Goal: Task Accomplishment & Management: Use online tool/utility

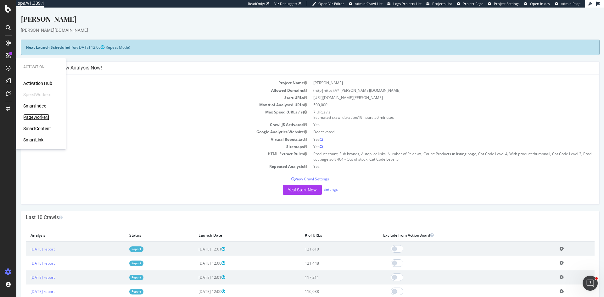
click at [44, 119] on div "PageWorkers" at bounding box center [36, 117] width 26 height 6
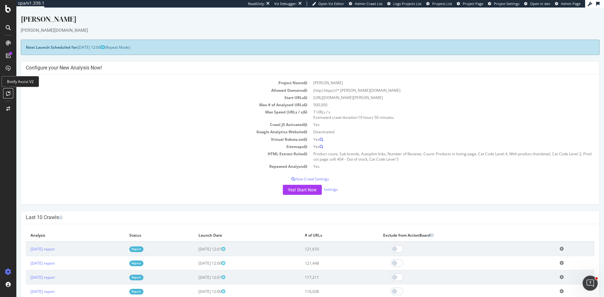
click at [6, 93] on icon at bounding box center [8, 93] width 5 height 5
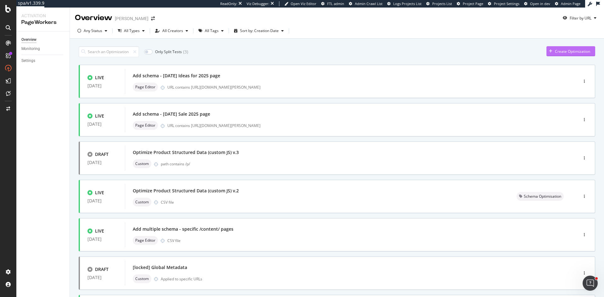
click at [555, 52] on div "Create Optimization" at bounding box center [572, 51] width 35 height 5
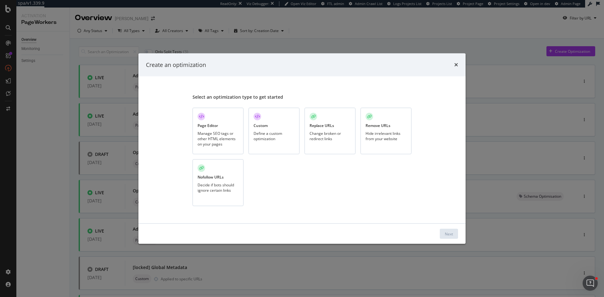
click at [222, 137] on div "Manage SEO tags or other HTML elements on your pages" at bounding box center [217, 138] width 41 height 16
click at [446, 233] on div "Next" at bounding box center [449, 233] width 8 height 5
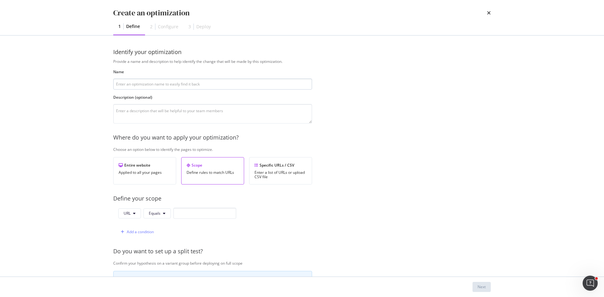
click at [147, 85] on input "modal" at bounding box center [212, 84] width 199 height 11
type input "[TEST] - Add FAQs to PLPs in accordion layout"
click at [205, 215] on input "modal" at bounding box center [204, 213] width 63 height 11
paste input "https://www.myer.com.au/c/travel-tech/phones-wearables/ipads-tablets"
type input "https://www.myer.com.au/c/travel-tech/phones-wearables/ipads-tablets"
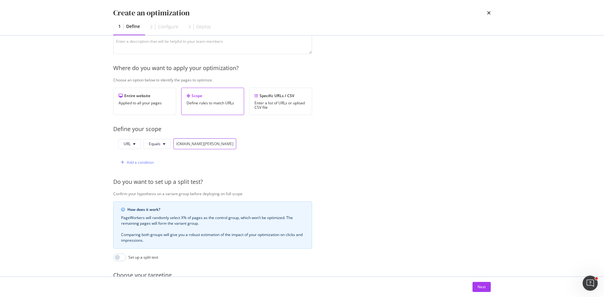
scroll to position [126, 0]
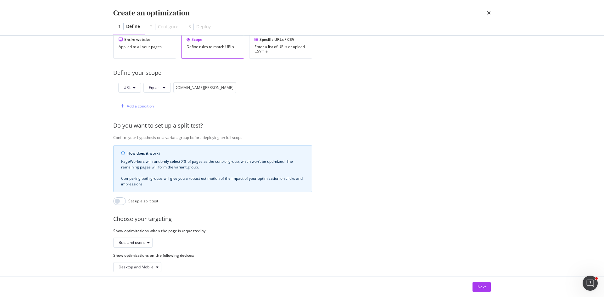
drag, startPoint x: 484, startPoint y: 286, endPoint x: 464, endPoint y: 278, distance: 21.0
click at [483, 286] on div "Next" at bounding box center [481, 286] width 8 height 5
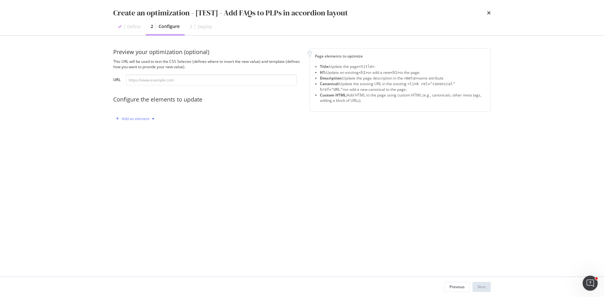
click at [137, 123] on div "Add an element" at bounding box center [135, 118] width 44 height 9
click at [141, 176] on div "Custom HTML" at bounding box center [138, 173] width 42 height 8
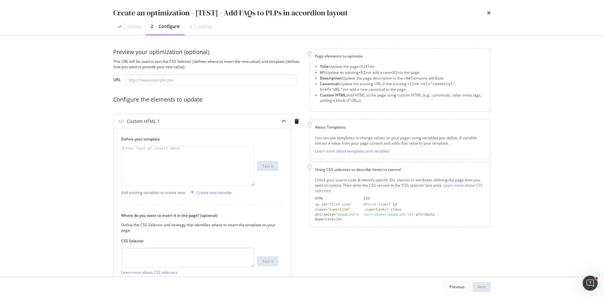
click at [157, 161] on div "modal" at bounding box center [187, 170] width 133 height 48
click at [158, 167] on div "modal" at bounding box center [187, 170] width 133 height 48
paste textarea "</script>"
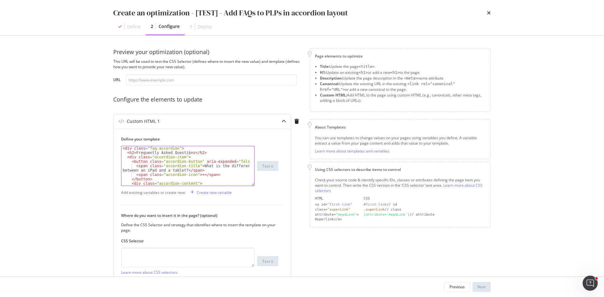
click at [189, 155] on div "< div class = "faq-accordion" > < h2 > Frequently Asked Questions </ h2 > < div…" at bounding box center [185, 181] width 128 height 70
type textarea "<h2>Frequently Asked Questions</h2>"
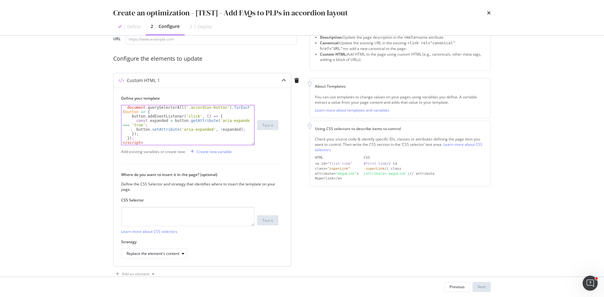
scroll to position [56, 0]
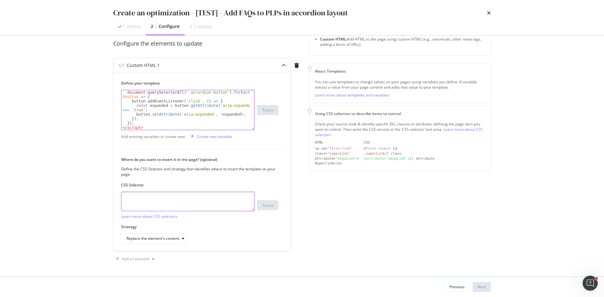
click at [170, 197] on textarea "modal" at bounding box center [187, 201] width 133 height 19
paste textarea "data-automation="products-container""
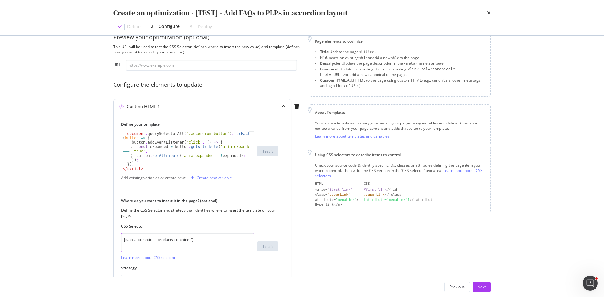
scroll to position [0, 0]
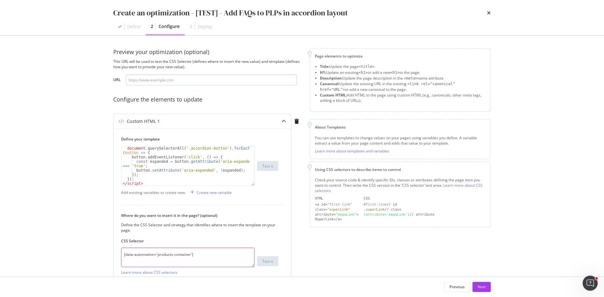
type textarea "[data-automation='products-container']"
click at [156, 81] on input "modal" at bounding box center [211, 80] width 171 height 11
paste input "https://www.myer.com.au/c/travel-tech/phones-wearables/ipads-tablets"
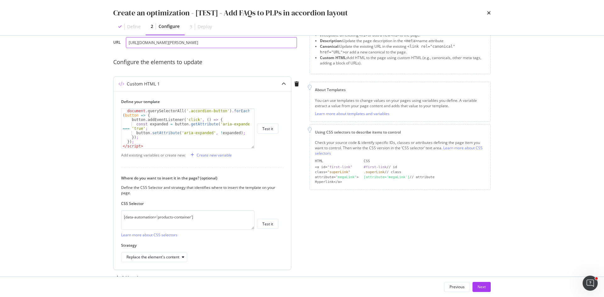
scroll to position [56, 0]
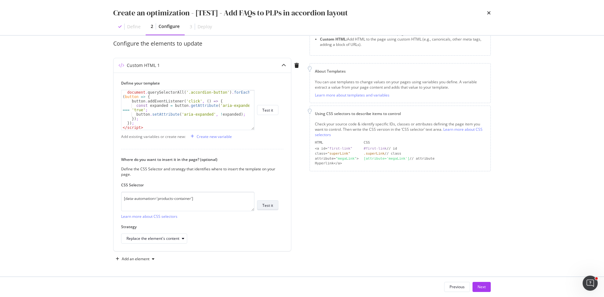
type input "https://www.myer.com.au/c/travel-tech/phones-wearables/ipads-tablets"
click at [266, 205] on div "Test it" at bounding box center [267, 205] width 11 height 5
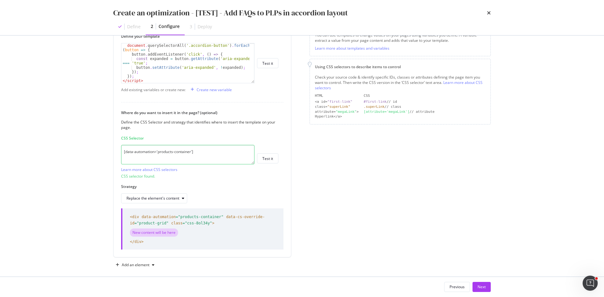
scroll to position [108, 0]
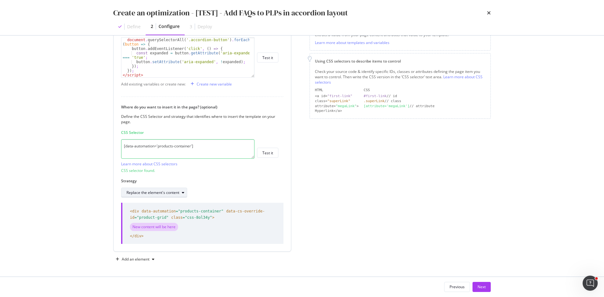
click at [150, 192] on div "Replace the element's content" at bounding box center [152, 193] width 53 height 4
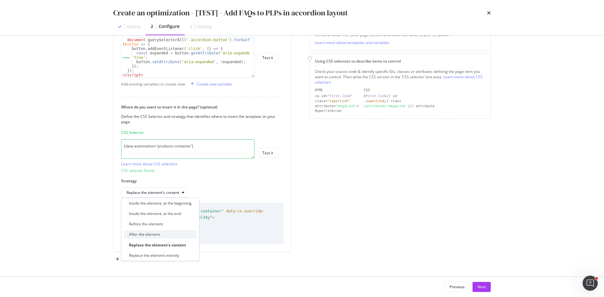
click at [148, 234] on div "After the element" at bounding box center [144, 234] width 31 height 5
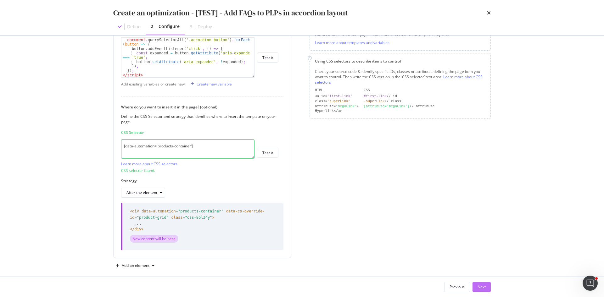
click at [490, 287] on button "Next" at bounding box center [481, 287] width 18 height 10
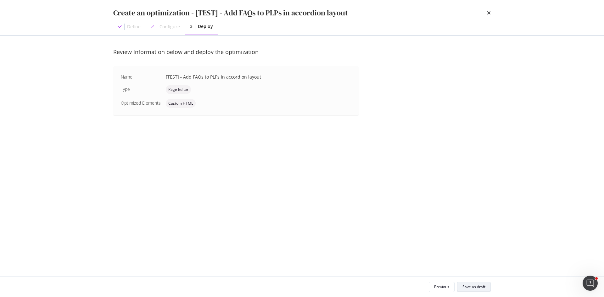
scroll to position [0, 0]
click at [471, 282] on button "Save as draft" at bounding box center [474, 287] width 34 height 10
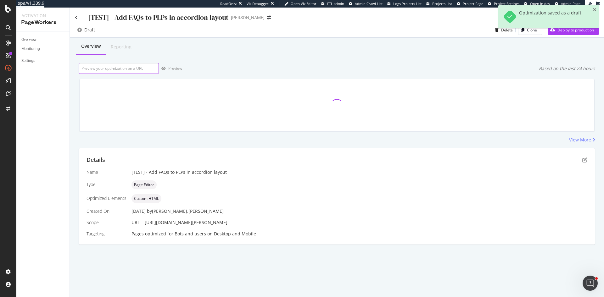
click at [137, 71] on input "url" at bounding box center [119, 68] width 80 height 11
paste input "https://www.myer.com.au/c/travel-tech/phones-wearables/ipads-tablets"
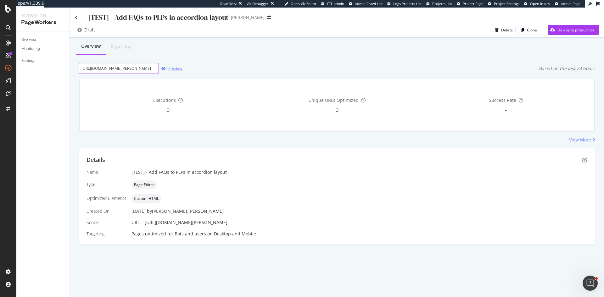
type input "https://www.myer.com.au/c/travel-tech/phones-wearables/ipads-tablets"
click at [178, 71] on div "Preview" at bounding box center [175, 68] width 14 height 5
click at [587, 159] on div "Details Name [TEST] - Add FAQs to PLPs in accordion layout Type Page Editor Opt…" at bounding box center [337, 196] width 516 height 96
click at [586, 159] on icon "pen-to-square" at bounding box center [584, 159] width 5 height 5
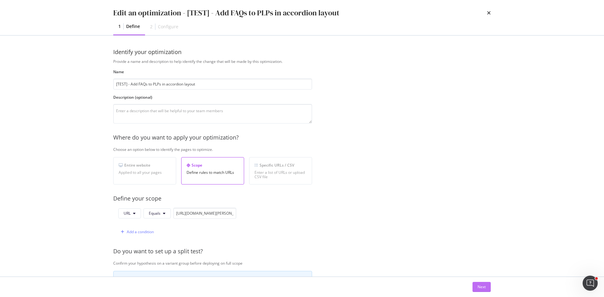
click at [482, 287] on div "Next" at bounding box center [481, 286] width 8 height 5
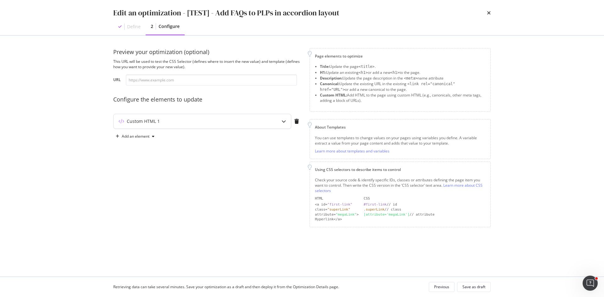
click at [157, 125] on div "Custom HTML 1" at bounding box center [201, 121] width 177 height 14
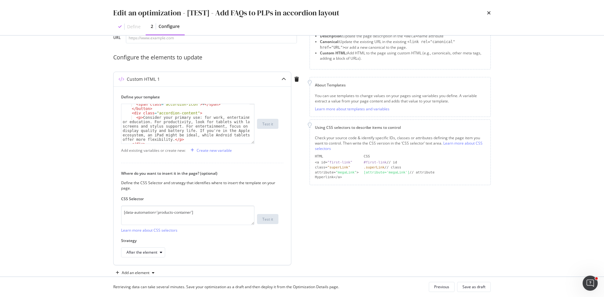
scroll to position [56, 0]
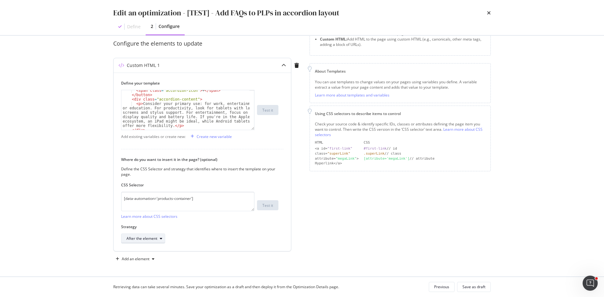
click at [156, 239] on div "After the element" at bounding box center [141, 239] width 31 height 4
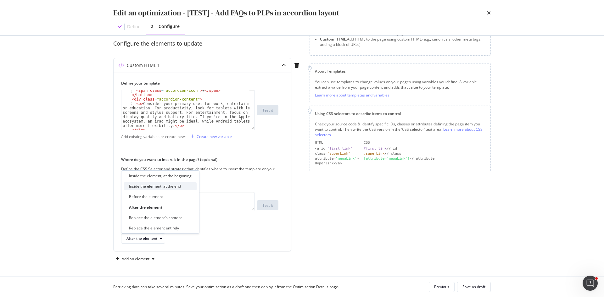
click at [169, 185] on div "Inside the element, at the end" at bounding box center [155, 186] width 52 height 5
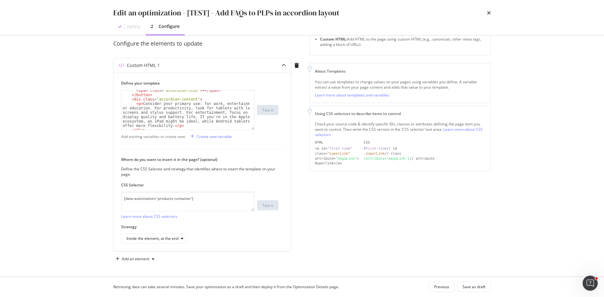
drag, startPoint x: 473, startPoint y: 285, endPoint x: 464, endPoint y: 278, distance: 11.6
click at [473, 285] on div "Save as draft" at bounding box center [473, 286] width 23 height 5
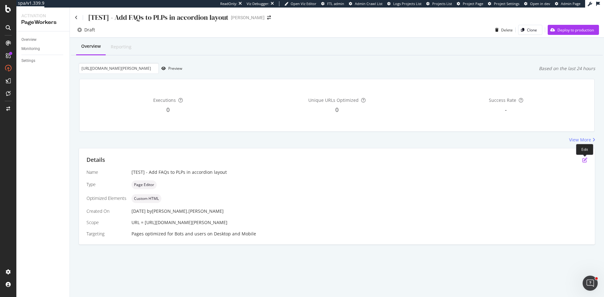
click at [583, 161] on icon "pen-to-square" at bounding box center [584, 159] width 5 height 5
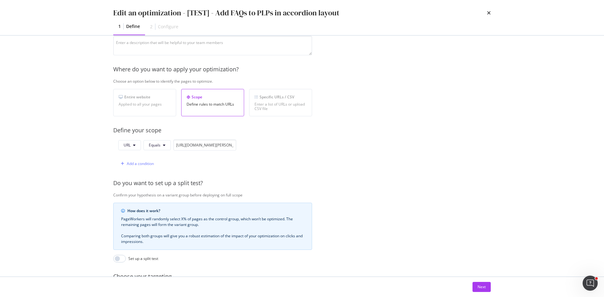
scroll to position [126, 0]
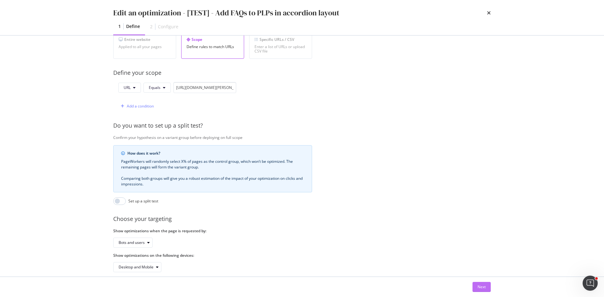
click at [487, 286] on button "Next" at bounding box center [481, 287] width 18 height 10
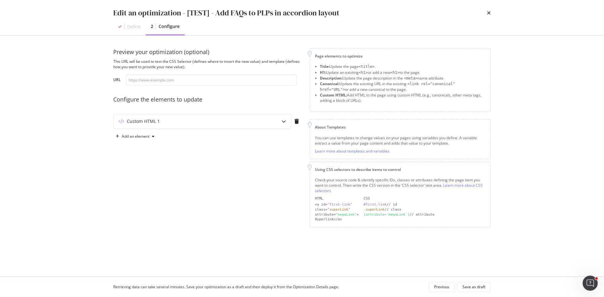
scroll to position [0, 0]
click at [241, 115] on div "Custom HTML 1" at bounding box center [201, 121] width 177 height 14
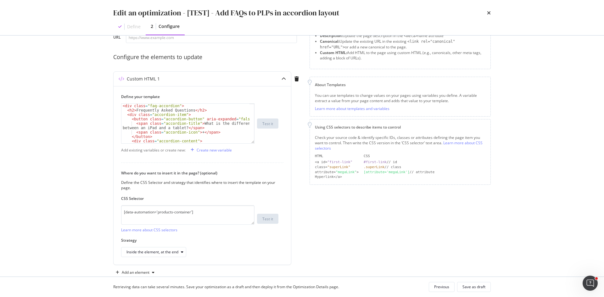
scroll to position [56, 0]
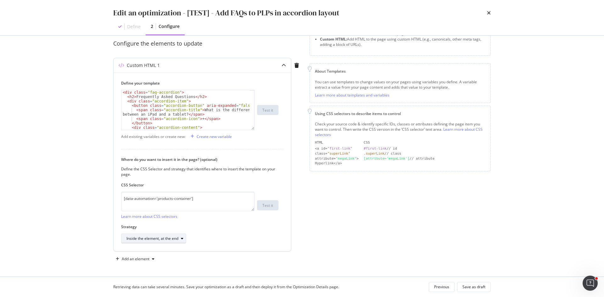
click at [161, 237] on div "Inside the element, at the end" at bounding box center [152, 239] width 52 height 4
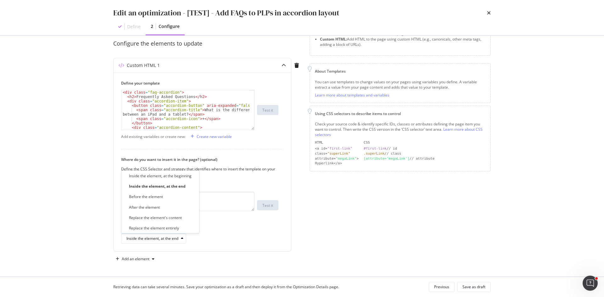
click at [297, 187] on div "Custom HTML 1 Define your template < div class = "faq-accordion" > < h2 > Frequ…" at bounding box center [207, 156] width 189 height 196
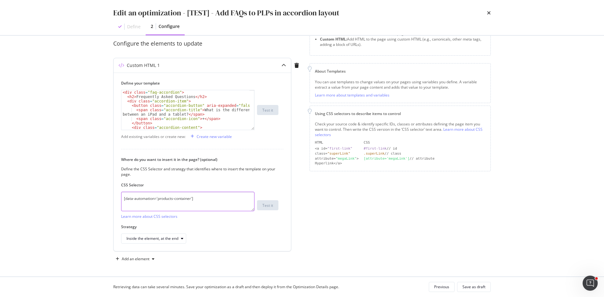
click at [152, 198] on textarea "[data-automation='products-container']" at bounding box center [187, 201] width 133 height 19
click at [206, 116] on div "< div class = "faq-accordion" > < h2 > Frequently Asked Questions </ h2 > < div…" at bounding box center [185, 125] width 128 height 70
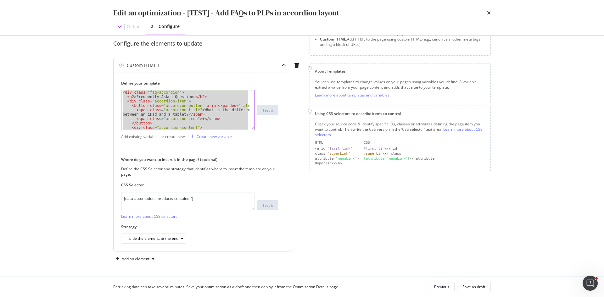
paste textarea "Cursor at row 87"
type textarea "</script>"
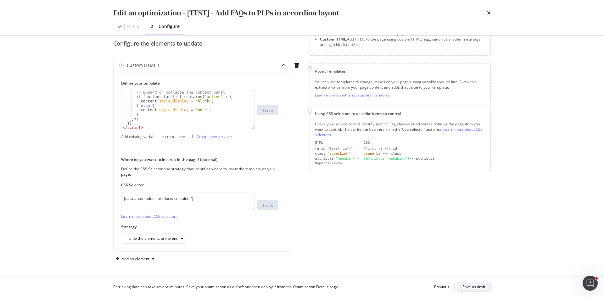
click at [477, 285] on div "Save as draft" at bounding box center [473, 286] width 23 height 5
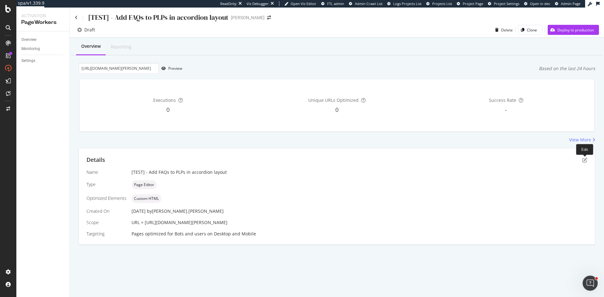
drag, startPoint x: 585, startPoint y: 157, endPoint x: 547, endPoint y: 167, distance: 39.5
click at [585, 157] on div "Details" at bounding box center [336, 160] width 500 height 8
click at [582, 159] on icon "pen-to-square" at bounding box center [584, 159] width 5 height 5
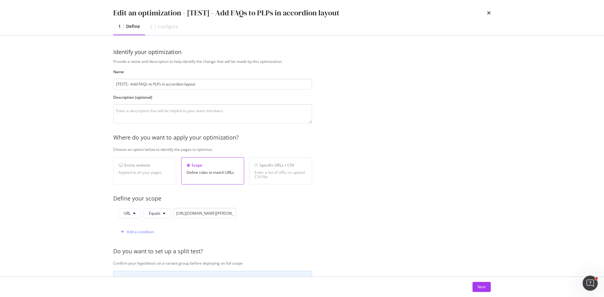
scroll to position [139, 0]
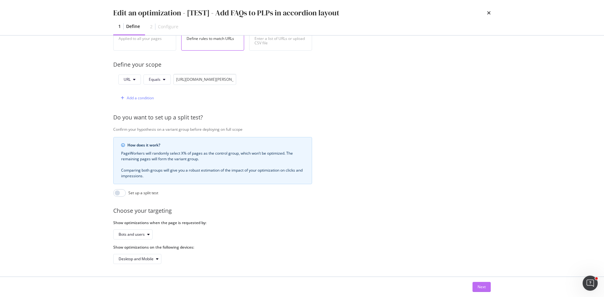
click at [488, 291] on button "Next" at bounding box center [481, 287] width 18 height 10
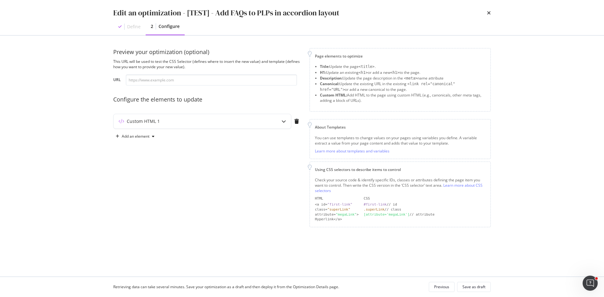
scroll to position [0, 0]
click at [194, 120] on div "Custom HTML 1" at bounding box center [189, 121] width 152 height 6
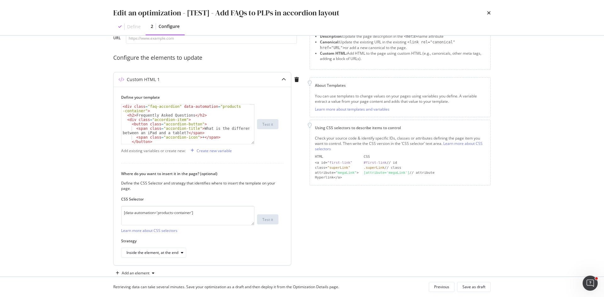
scroll to position [56, 0]
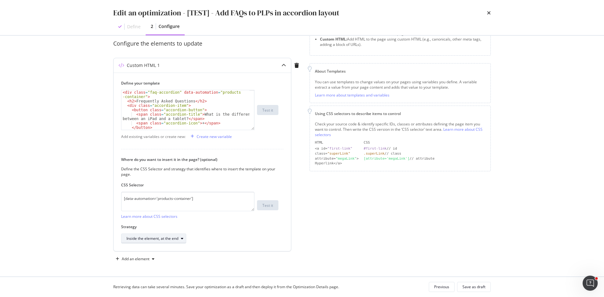
click at [173, 238] on div "Inside the element, at the end" at bounding box center [152, 239] width 52 height 4
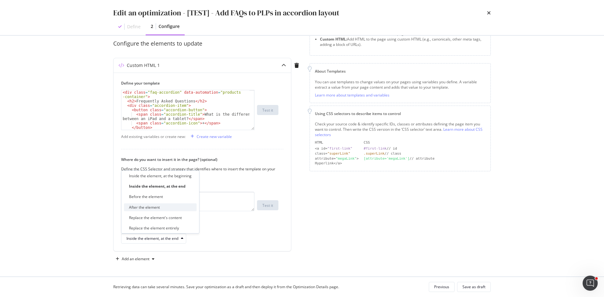
click at [147, 207] on div "After the element" at bounding box center [144, 207] width 31 height 5
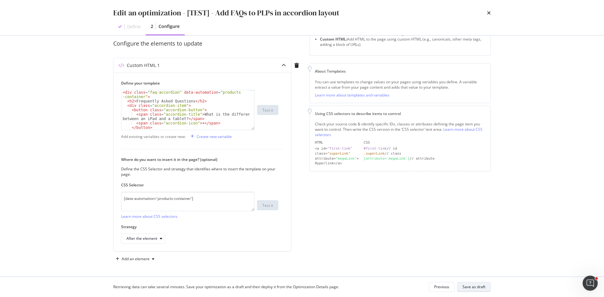
click at [478, 288] on div "Save as draft" at bounding box center [473, 286] width 23 height 5
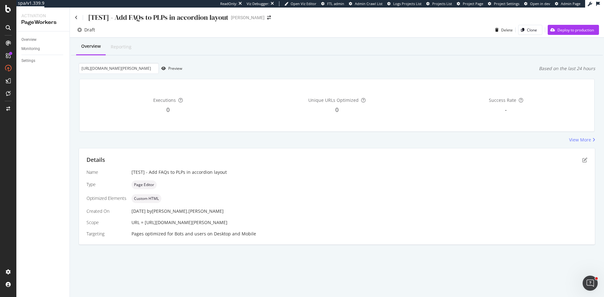
click at [585, 157] on div "Details" at bounding box center [336, 160] width 500 height 8
click at [583, 160] on icon "pen-to-square" at bounding box center [584, 159] width 5 height 5
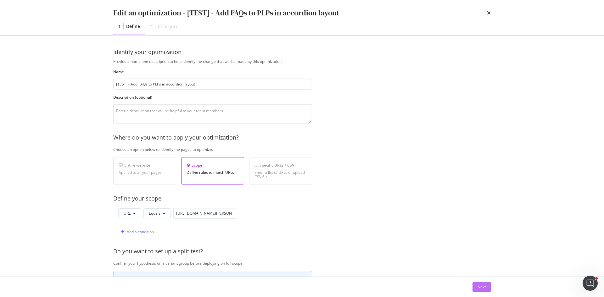
click at [478, 285] on div "Next" at bounding box center [481, 286] width 8 height 5
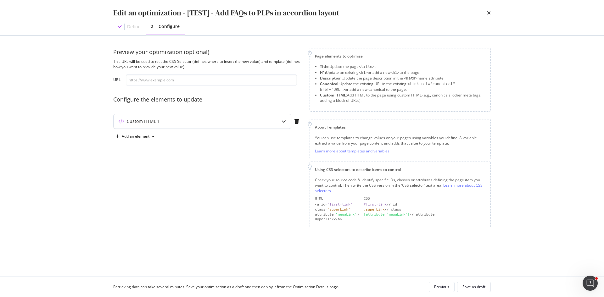
click at [210, 121] on div "Custom HTML 1" at bounding box center [189, 121] width 152 height 6
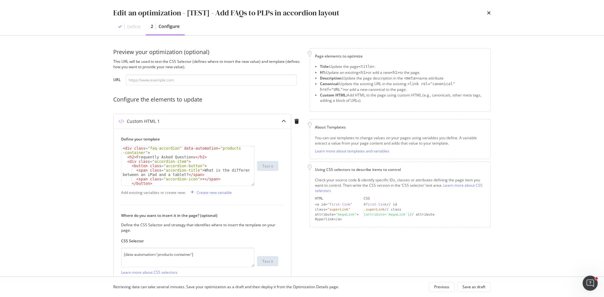
click at [190, 165] on div "< div class = "faq-accordion" data-automation = "products -container" > < h2 > …" at bounding box center [185, 172] width 128 height 53
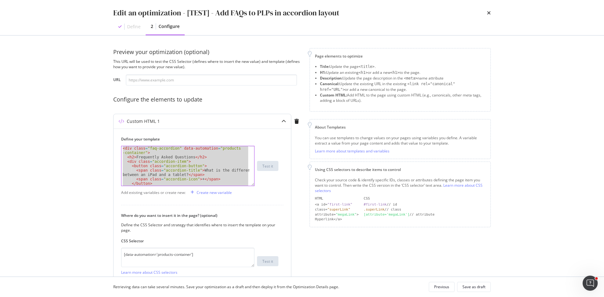
paste textarea "Cursor at row 135"
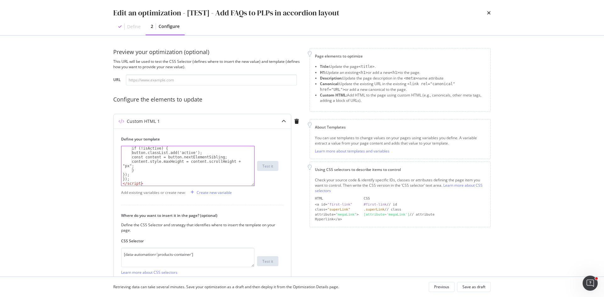
type textarea "</script>"
click at [482, 285] on div "Save as draft" at bounding box center [473, 286] width 23 height 5
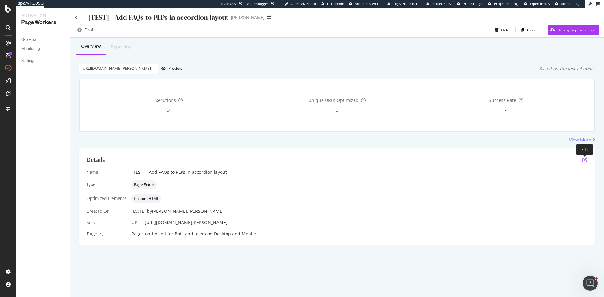
click at [585, 159] on icon "pen-to-square" at bounding box center [584, 159] width 5 height 5
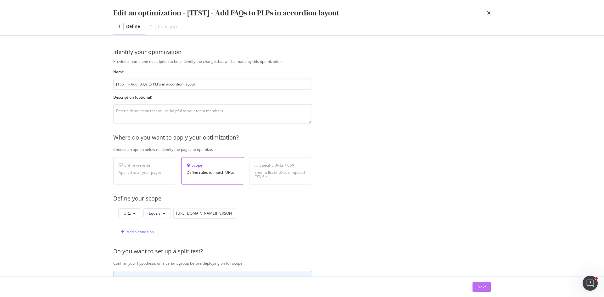
click at [478, 284] on div "Next" at bounding box center [481, 286] width 8 height 9
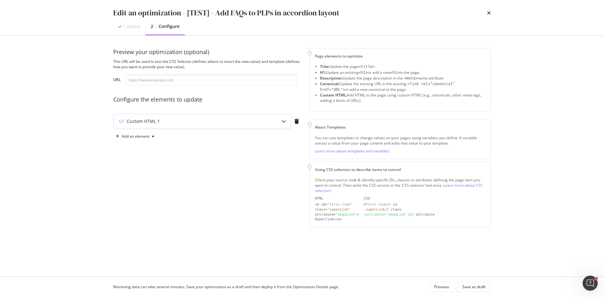
click at [181, 115] on div "Custom HTML 1" at bounding box center [201, 121] width 177 height 14
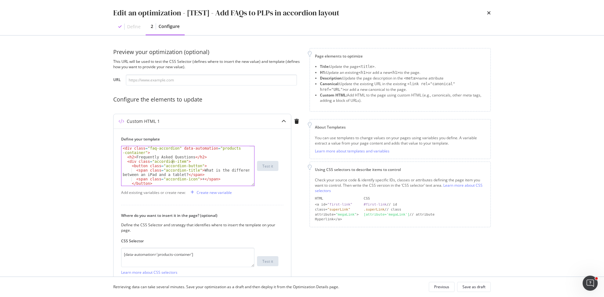
click at [173, 161] on div "< div class = "faq-accordion" data-automation = "products -container" > < h2 > …" at bounding box center [185, 172] width 128 height 53
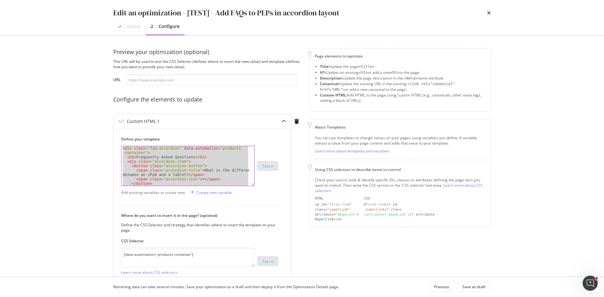
paste textarea "</style"
type textarea "</style>"
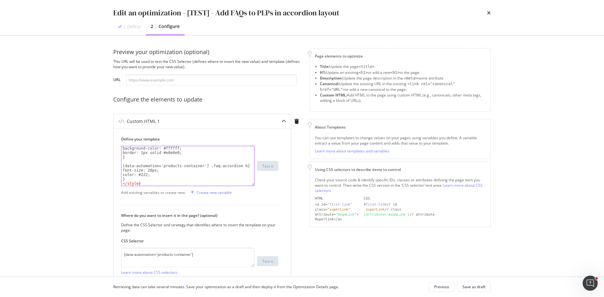
scroll to position [625, 0]
click at [467, 289] on div "Save as draft" at bounding box center [473, 286] width 23 height 5
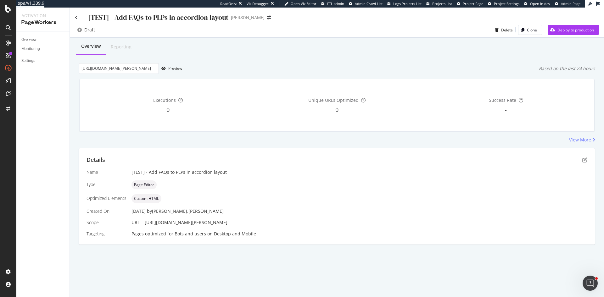
click at [586, 164] on div "Details" at bounding box center [336, 160] width 500 height 8
click at [584, 161] on icon "pen-to-square" at bounding box center [584, 159] width 5 height 5
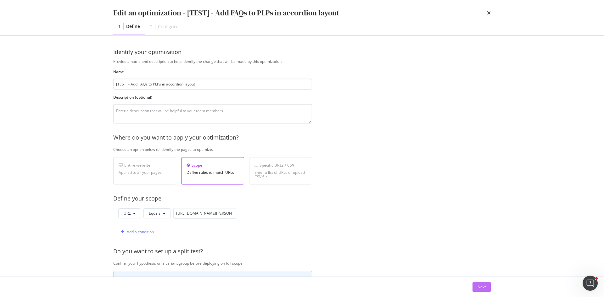
click at [475, 288] on button "Next" at bounding box center [481, 287] width 18 height 10
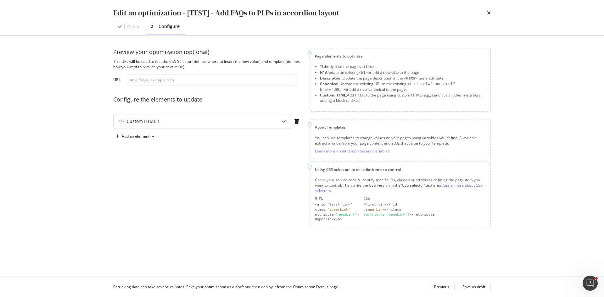
click at [194, 119] on div "Custom HTML 1" at bounding box center [189, 121] width 152 height 6
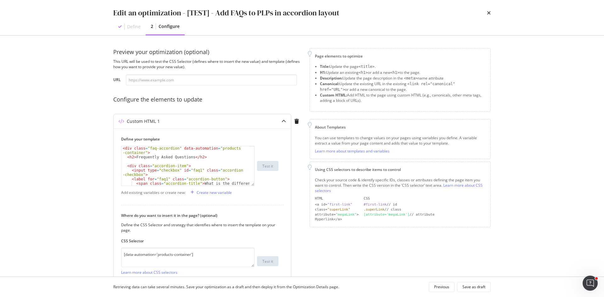
type textarea "<div class="accordion-item">"
click at [203, 164] on div "< div class = "faq-accordion" data-automation = "products -container" > < h2 > …" at bounding box center [185, 174] width 128 height 57
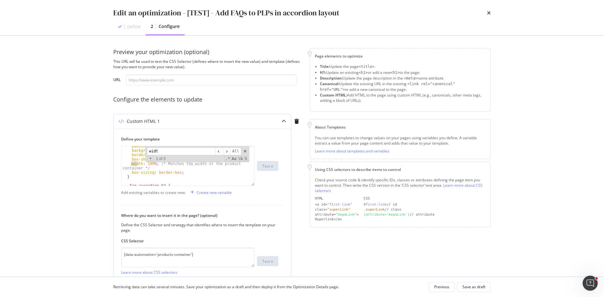
scroll to position [279, 0]
type input "width"
click at [150, 163] on div "padding : 20 px ; background-color : #f9f9f9 ; border-radius : 8 px ; box-shado…" at bounding box center [185, 168] width 128 height 48
type textarea "width: 90%; /* Matches the width of the product container */"
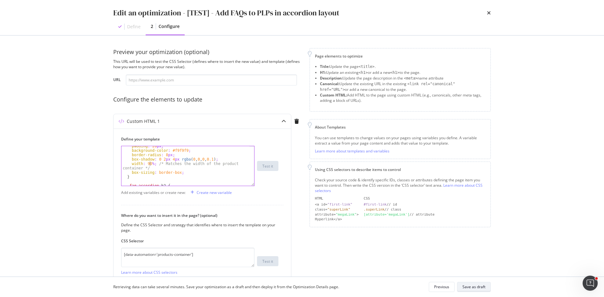
click at [476, 289] on div "Save as draft" at bounding box center [473, 286] width 23 height 5
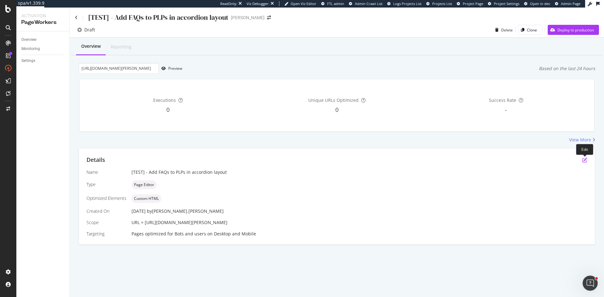
click at [585, 160] on icon "pen-to-square" at bounding box center [584, 159] width 5 height 5
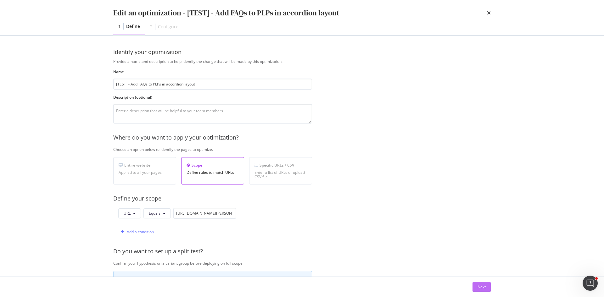
click at [483, 287] on div "Next" at bounding box center [481, 286] width 8 height 5
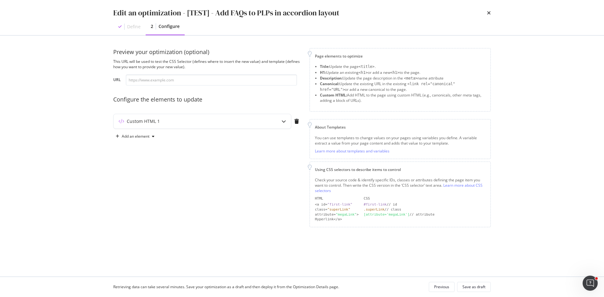
click at [190, 113] on div "Preview your optimization (optional) This URL will be used to test the CSS Sele…" at bounding box center [207, 137] width 189 height 179
click at [188, 124] on div "Custom HTML 1" at bounding box center [189, 121] width 152 height 6
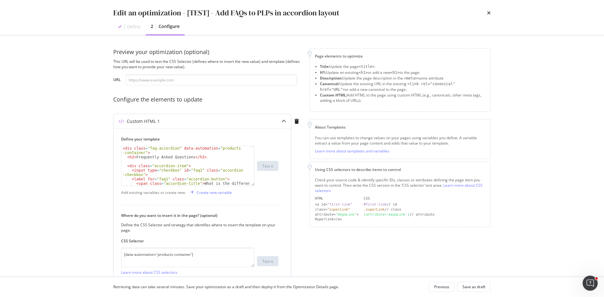
click at [167, 170] on div "< div class = "faq-accordion" data-automation = "products -container" > < h2 > …" at bounding box center [185, 174] width 128 height 57
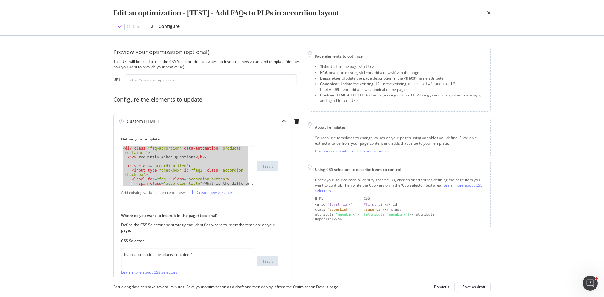
paste textarea "Cursor at row 126"
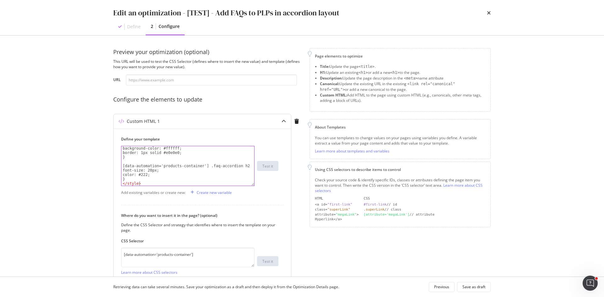
type textarea "</style>"
click at [475, 290] on div "Save as draft" at bounding box center [473, 287] width 23 height 9
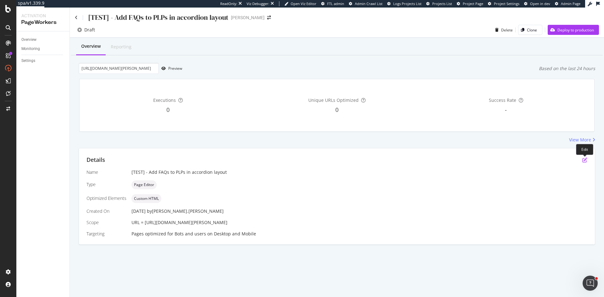
click at [584, 161] on icon "pen-to-square" at bounding box center [584, 159] width 5 height 5
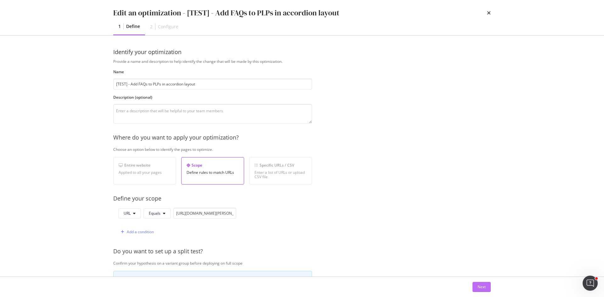
click at [488, 289] on button "Next" at bounding box center [481, 287] width 18 height 10
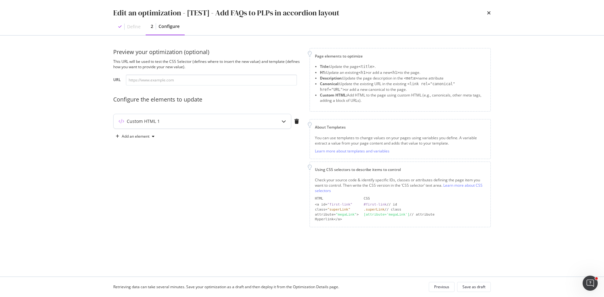
click at [280, 119] on div "modal" at bounding box center [283, 121] width 14 height 14
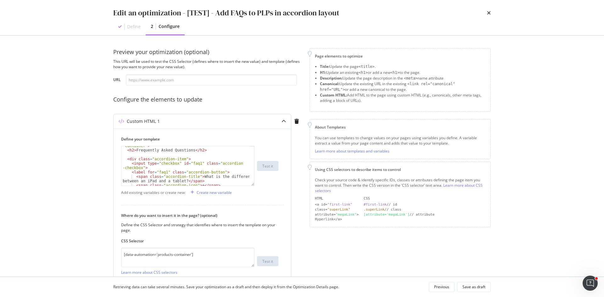
scroll to position [13, 0]
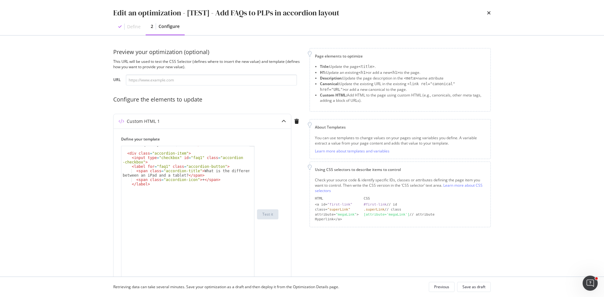
drag, startPoint x: 252, startPoint y: 185, endPoint x: 281, endPoint y: 312, distance: 130.2
click at [281, 297] on html "spa/v1.339.9 ReadOnly: Viz Debugger: Open Viz Editor FTL admin Admin Crawl List…" at bounding box center [302, 148] width 604 height 297
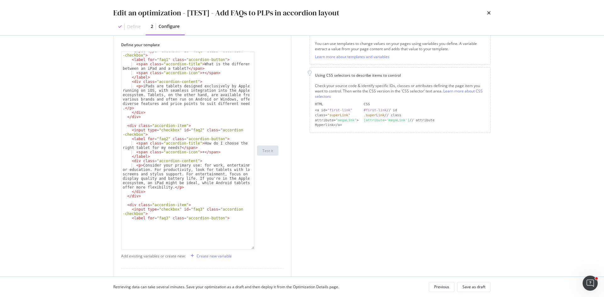
scroll to position [29, 0]
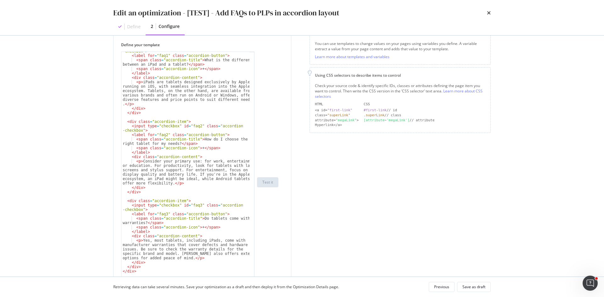
drag, startPoint x: 251, startPoint y: 218, endPoint x: 277, endPoint y: 312, distance: 97.5
click at [277, 297] on html "spa/v1.339.9 ReadOnly: Viz Debugger: Open Viz Editor FTL admin Admin Crawl List…" at bounding box center [302, 148] width 604 height 297
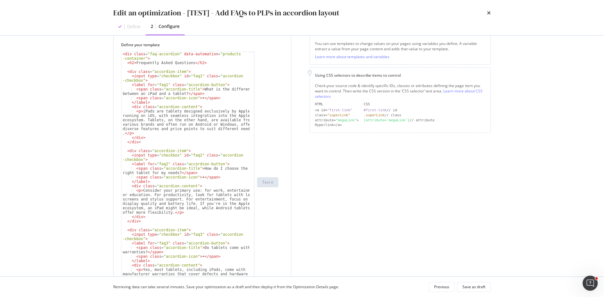
click at [172, 61] on div "< div class = "faq-accordion" data-automation = "products -container" > < h2 > …" at bounding box center [185, 189] width 128 height 274
type textarea "<h2>Frequently Asked Questions</h2>"
type textarea "</div>"
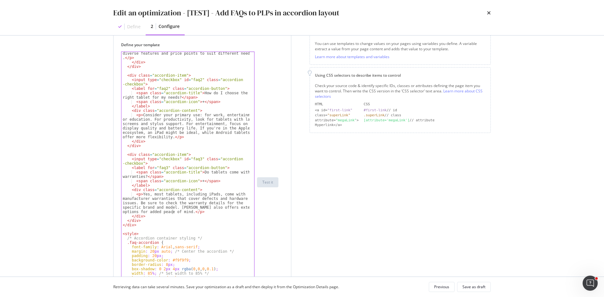
scroll to position [113, 0]
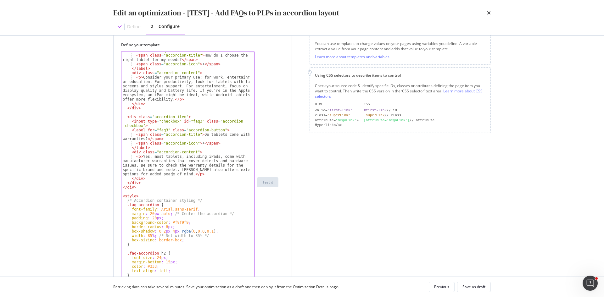
click at [150, 194] on div "< label for = "faq2" class = "accordion-button" > < span class = "accordion-tit…" at bounding box center [185, 183] width 128 height 269
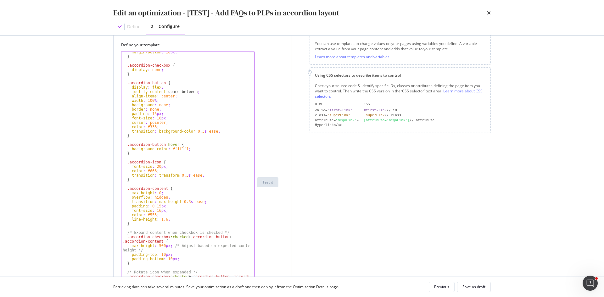
scroll to position [396, 0]
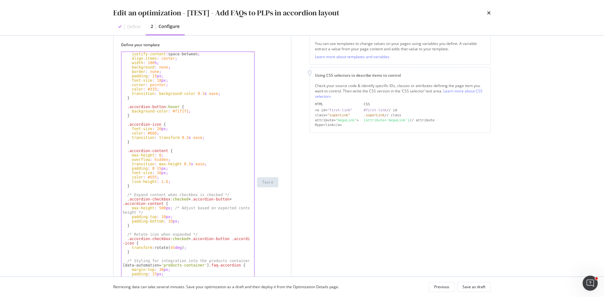
click at [169, 210] on div "justify-content : space-between ; align-items : center ; width : 100 % ; backgr…" at bounding box center [185, 186] width 128 height 269
type textarea "}"
type textarea "transform: rotate(45deg);"
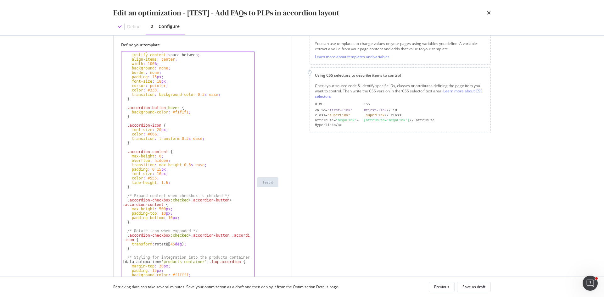
scroll to position [126, 0]
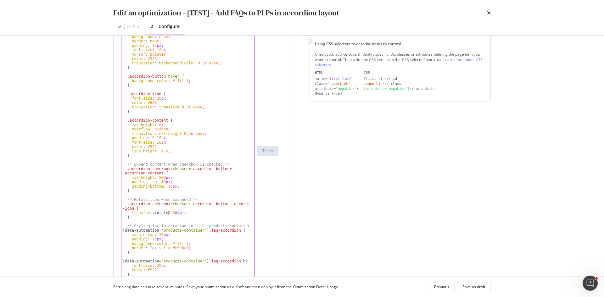
click at [158, 222] on div "display : flex ; justify-content : space-between ; align-items : center ; width…" at bounding box center [185, 151] width 128 height 269
type textarea "[data-automation='products-container'] .faq-accordion {"
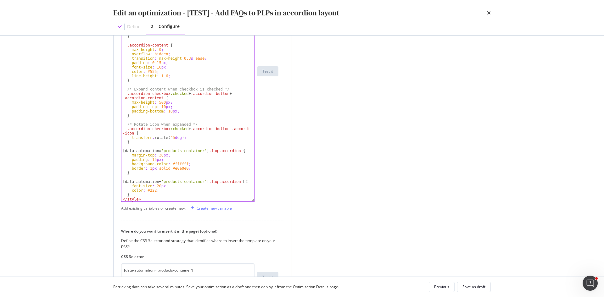
scroll to position [220, 0]
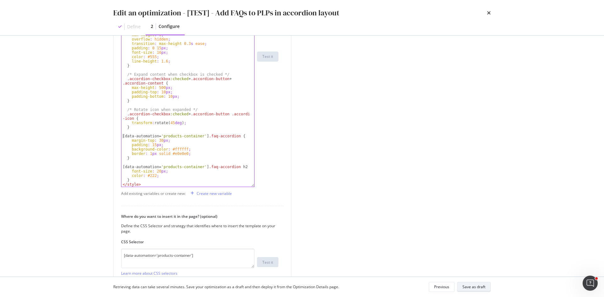
click at [472, 289] on div "Save as draft" at bounding box center [473, 286] width 23 height 5
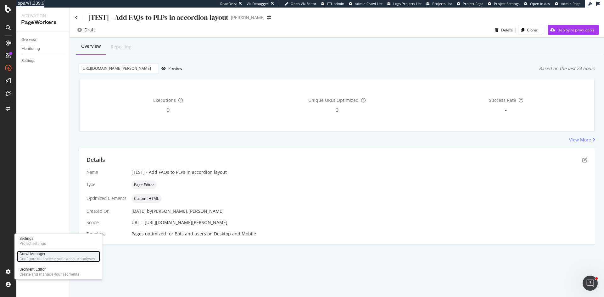
click at [39, 256] on div "Crawl Manager" at bounding box center [56, 253] width 75 height 5
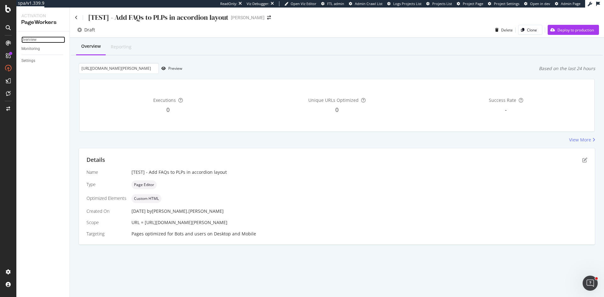
click at [33, 42] on div "Overview" at bounding box center [28, 39] width 15 height 7
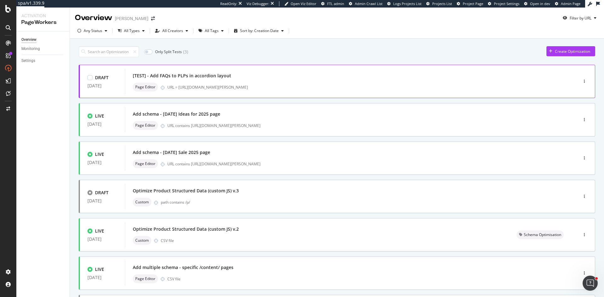
click at [234, 75] on div "[TEST] - Add FAQs to PLPs in accordion layout" at bounding box center [342, 75] width 418 height 9
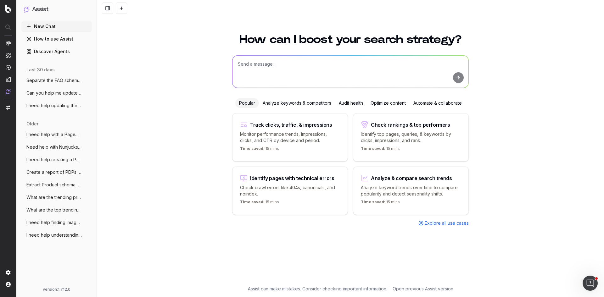
click at [278, 69] on textarea at bounding box center [350, 72] width 236 height 32
paste textarea "https://www.myer.com.au/c/travel-tech/phones-wearables/ipads-tablets"
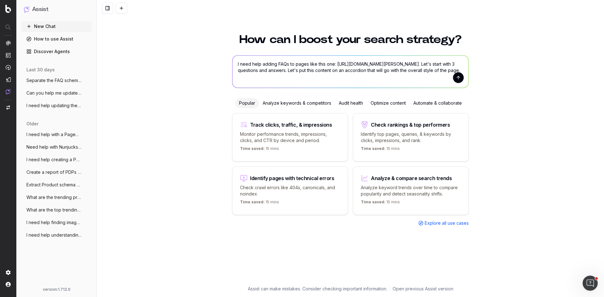
type textarea "I need help adding FAQs to pages like this one: https://www.myer.com.au/c/trave…"
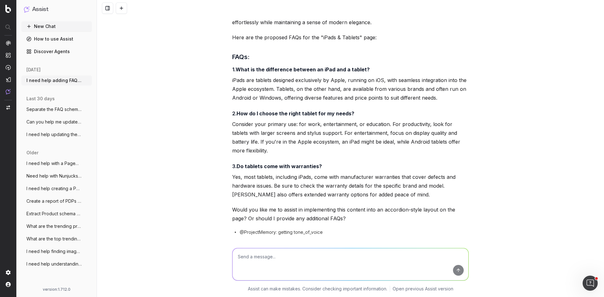
scroll to position [79, 0]
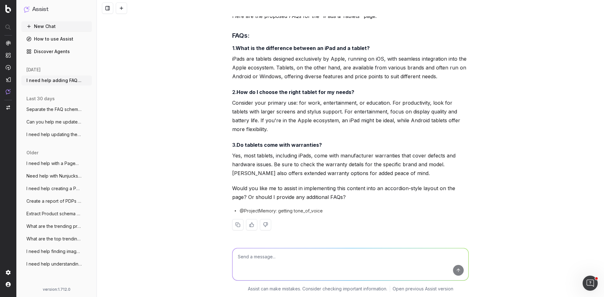
click at [293, 266] on textarea at bounding box center [350, 264] width 236 height 32
type textarea "Provide the HTML of the content in accordion-style layout."
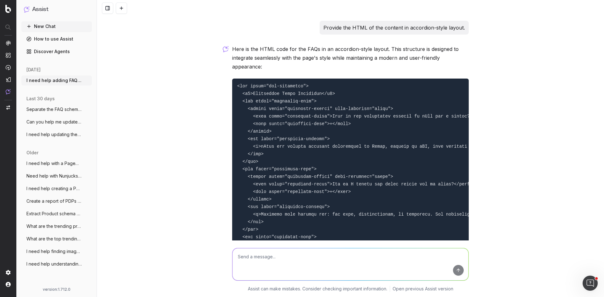
scroll to position [301, 0]
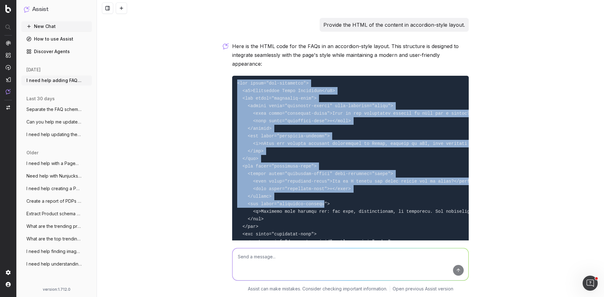
drag, startPoint x: 249, startPoint y: 103, endPoint x: 314, endPoint y: 203, distance: 119.6
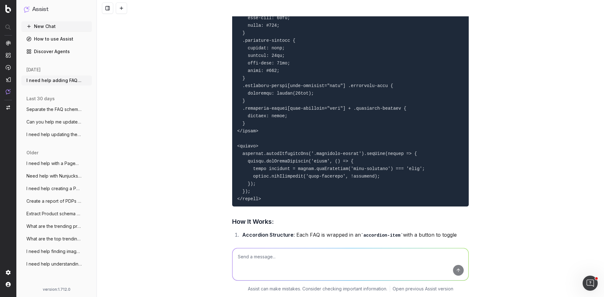
scroll to position [930, 0]
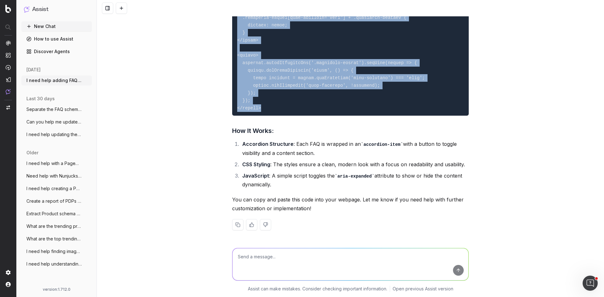
copy code "<div class="faq-accordion"> <h2>Frequently Asked Questions</h2> <div class="acc…"
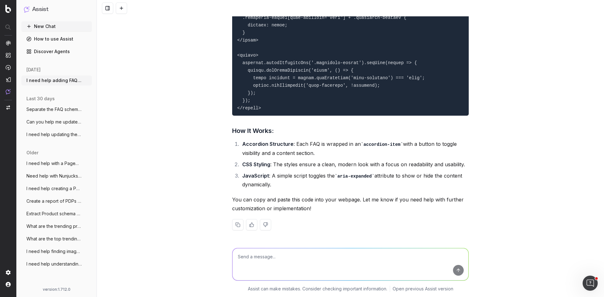
click at [273, 266] on textarea at bounding box center [350, 264] width 236 height 32
type textarea "C"
paste textarea "[data-automation='products-container']"
type textarea "The accordion is not expanding. Please fix it. Also, update the formatting so t…"
click at [455, 272] on button "submit" at bounding box center [458, 270] width 11 height 11
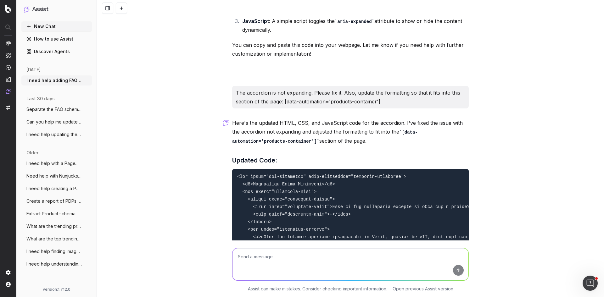
scroll to position [1118, 0]
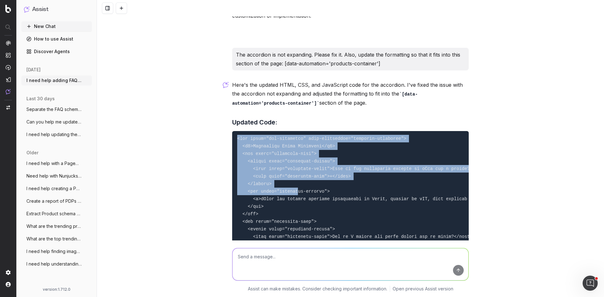
drag, startPoint x: 233, startPoint y: 143, endPoint x: 291, endPoint y: 198, distance: 80.3
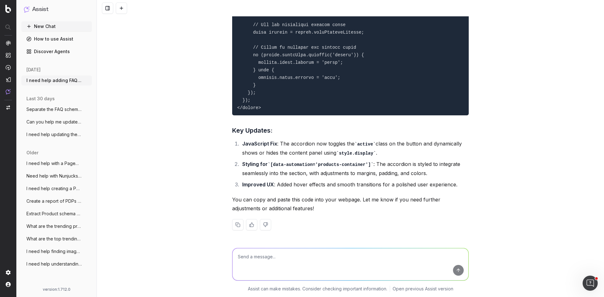
scroll to position [2124, 0]
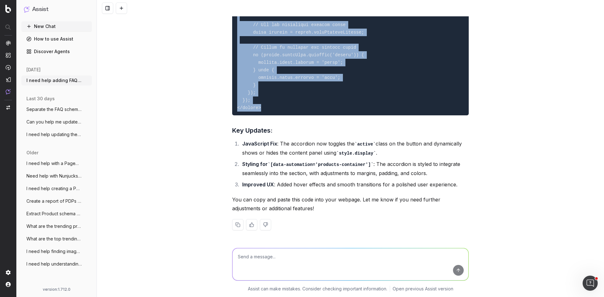
copy code "<div class="faq-accordion" data-automation="products-container"> <h2>Frequently…"
click at [301, 266] on textarea at bounding box center [350, 264] width 236 height 32
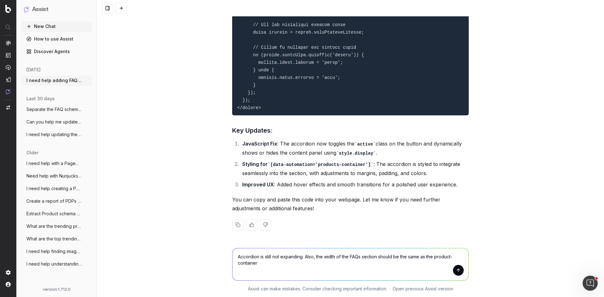
type textarea "Accordion is still not expanding. Also, the width of the FAQs section should be…"
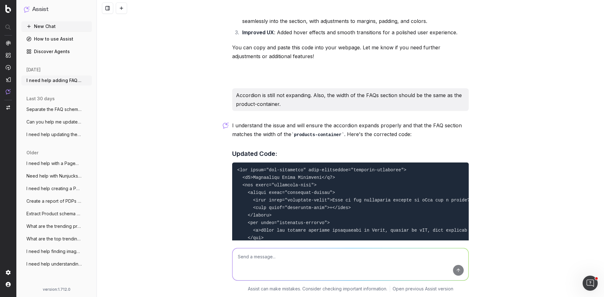
scroll to position [2326, 0]
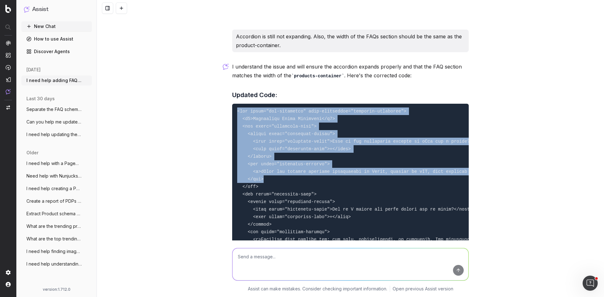
drag, startPoint x: 233, startPoint y: 119, endPoint x: 307, endPoint y: 188, distance: 101.4
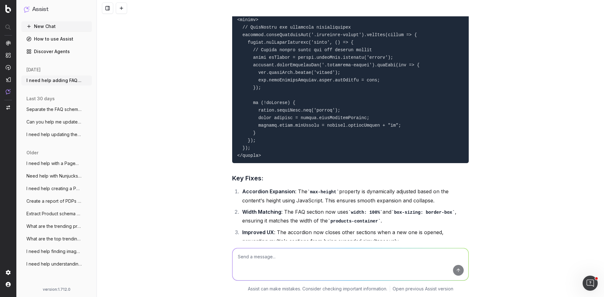
scroll to position [3300, 0]
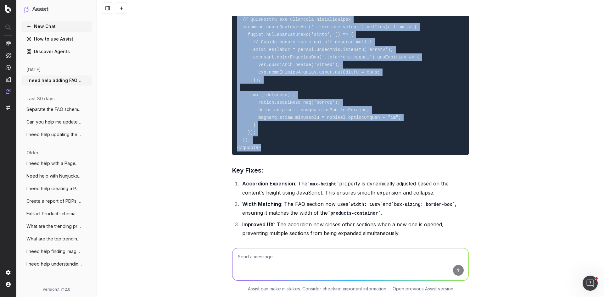
copy code "<div class="faq-accordion" data-automation="products-container"> <h2>Frequently…"
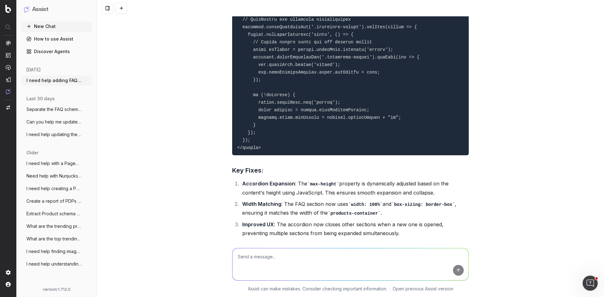
click at [275, 265] on textarea at bounding box center [350, 264] width 236 height 32
type textarea "Can you make the accordion function simpler? No JS, just CSS."
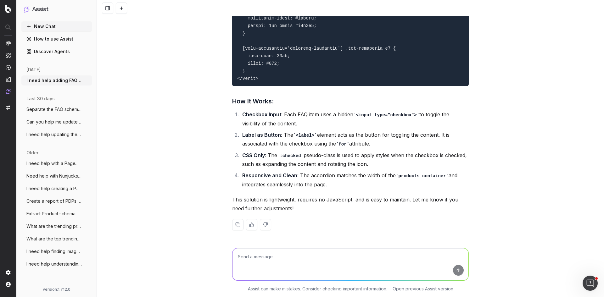
scroll to position [4523, 0]
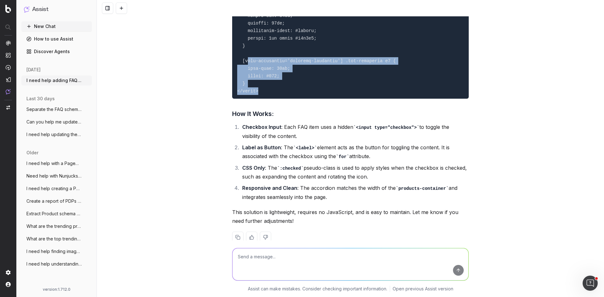
drag, startPoint x: 260, startPoint y: 105, endPoint x: 243, endPoint y: 79, distance: 31.6
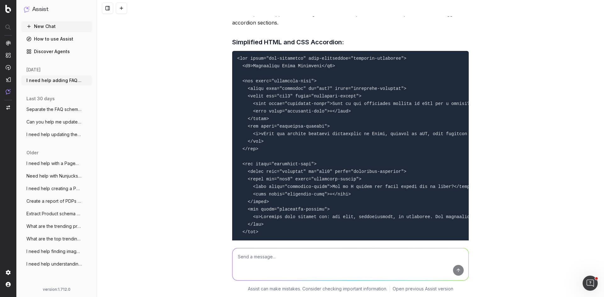
scroll to position [3517, 0]
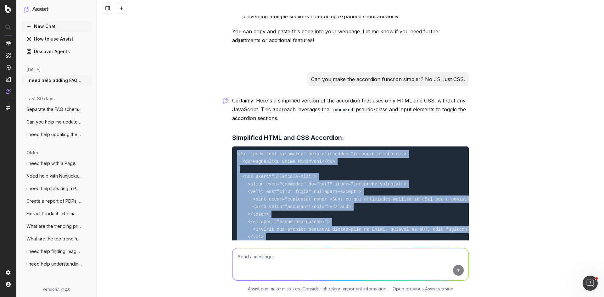
copy code "<div class="faq-accordion" data-automation="products-container"> <h2>Frequently…"
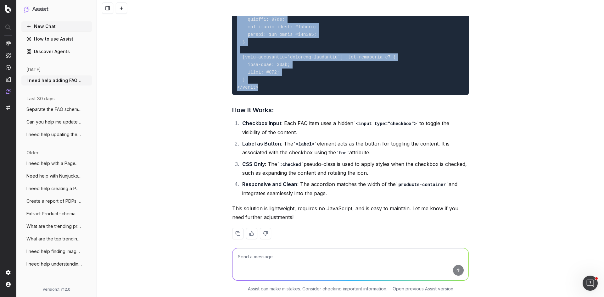
scroll to position [4555, 0]
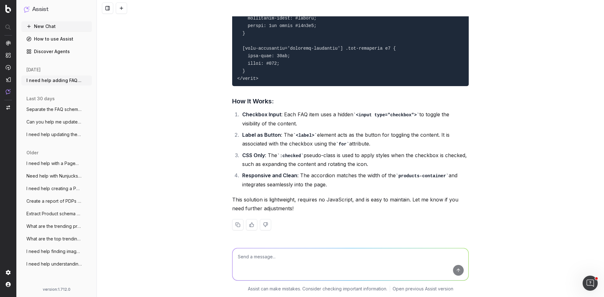
click at [262, 262] on textarea at bounding box center [350, 264] width 236 height 32
type textarea "m"
type textarea "Update the width of the element to be 85% and center-justify it."
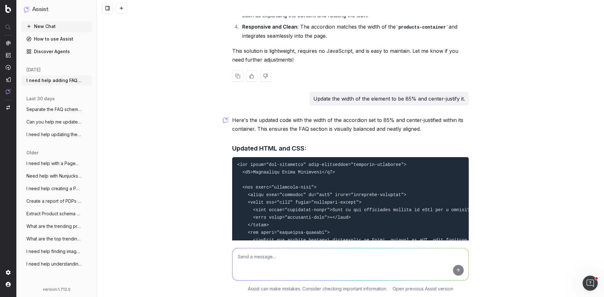
scroll to position [4765, 0]
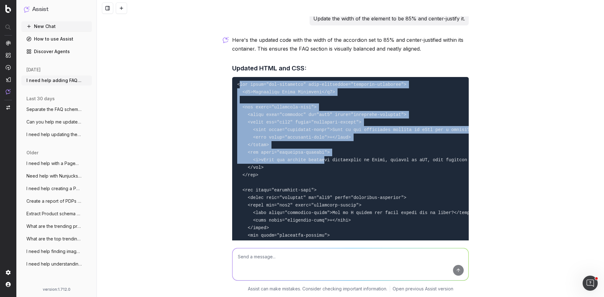
drag, startPoint x: 236, startPoint y: 102, endPoint x: 315, endPoint y: 178, distance: 109.2
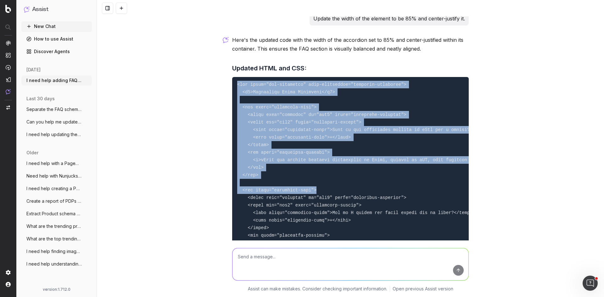
drag, startPoint x: 235, startPoint y: 105, endPoint x: 328, endPoint y: 208, distance: 138.4
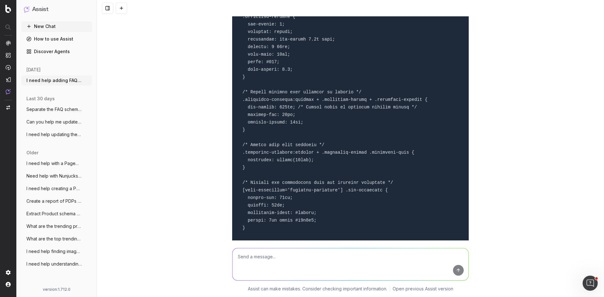
scroll to position [5708, 0]
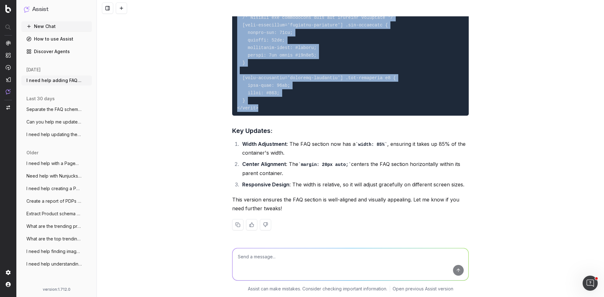
copy code "<div class="faq-accordion" data-automation="products-container"> <h2>Frequently…"
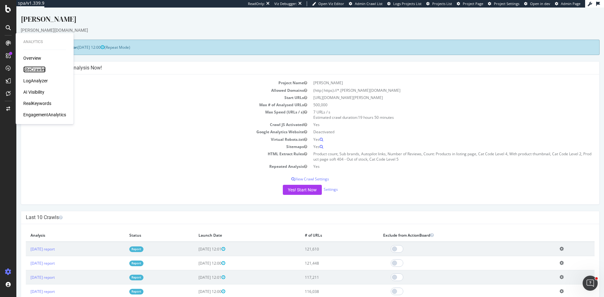
click at [30, 69] on div "SiteCrawler" at bounding box center [34, 69] width 22 height 6
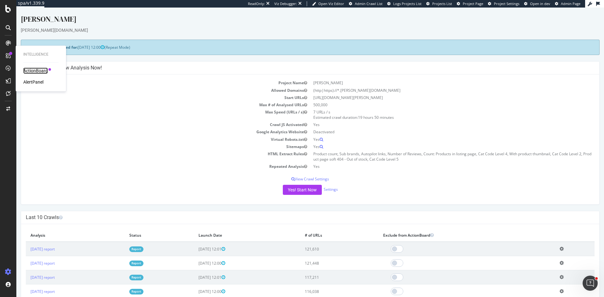
click at [27, 69] on div "ActionBoard" at bounding box center [35, 71] width 25 height 6
click at [34, 83] on div "AlertPanel" at bounding box center [33, 82] width 20 height 6
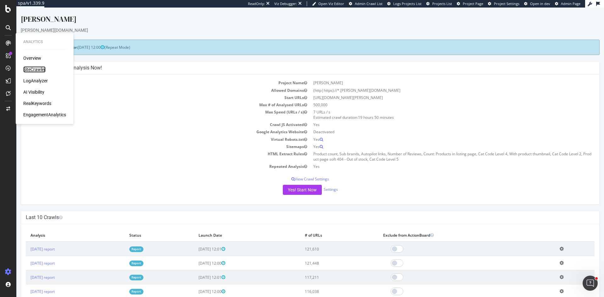
click at [38, 70] on div "SiteCrawler" at bounding box center [34, 69] width 22 height 6
click at [39, 80] on div "LogAnalyzer" at bounding box center [35, 81] width 25 height 6
click at [42, 100] on div "Overview SiteCrawler LogAnalyzer AI Visibility RealKeywords EngagementAnalytics" at bounding box center [44, 86] width 43 height 63
click at [41, 105] on div "RealKeywords" at bounding box center [37, 103] width 28 height 6
click at [55, 114] on div "EngagementAnalytics" at bounding box center [44, 115] width 43 height 6
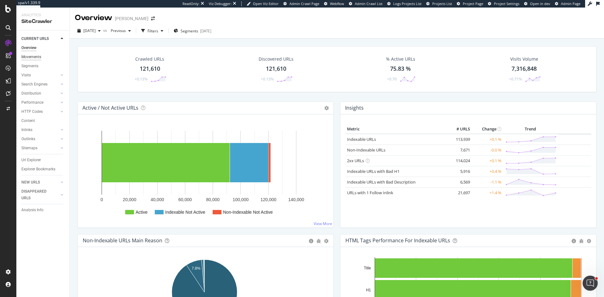
click at [37, 55] on div "Movements" at bounding box center [31, 57] width 20 height 7
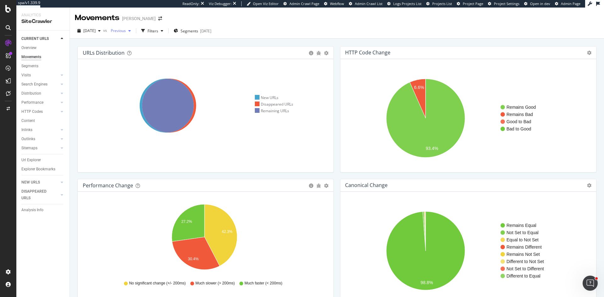
click at [133, 29] on div "Previous" at bounding box center [120, 30] width 25 height 9
click at [67, 183] on div "NEW URLS" at bounding box center [45, 182] width 48 height 9
click at [126, 31] on span "Previous" at bounding box center [117, 30] width 18 height 5
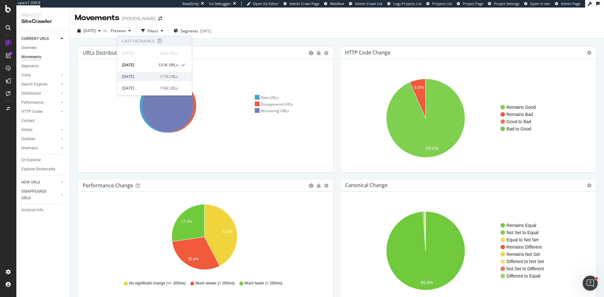
click at [174, 77] on div "117K URLs" at bounding box center [168, 77] width 19 height 6
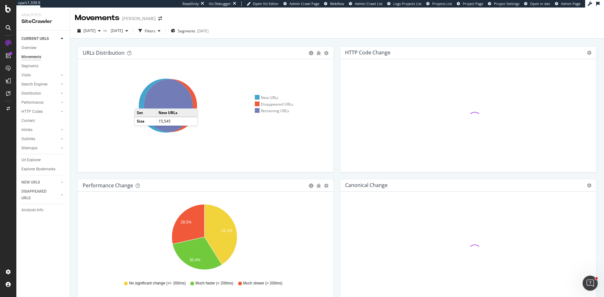
click at [141, 102] on icon at bounding box center [166, 106] width 54 height 54
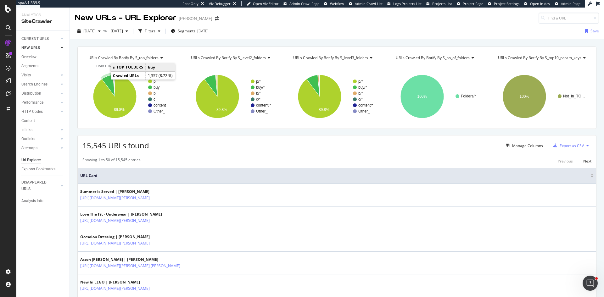
click at [108, 82] on icon "A chart." at bounding box center [108, 86] width 13 height 22
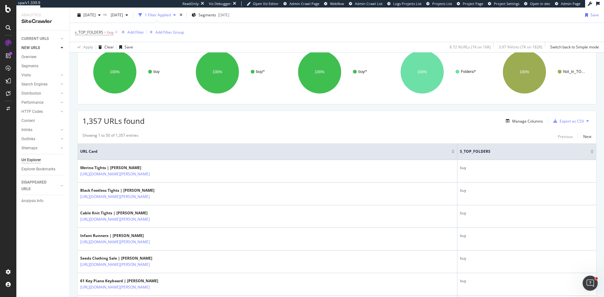
scroll to position [63, 0]
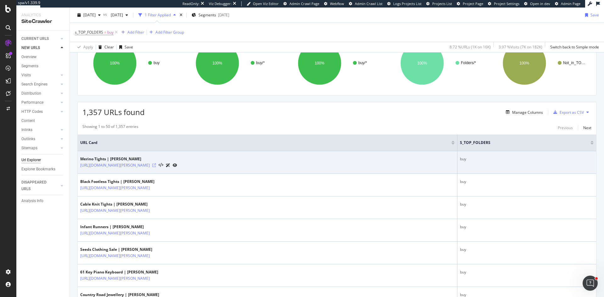
click at [156, 165] on icon at bounding box center [154, 165] width 4 height 4
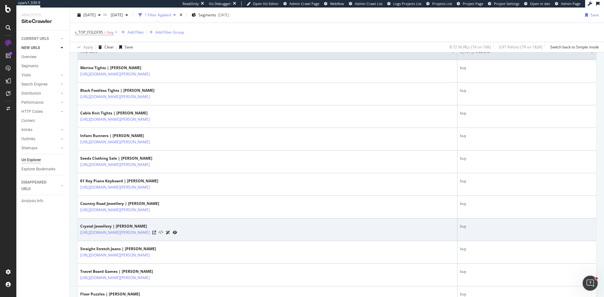
scroll to position [157, 0]
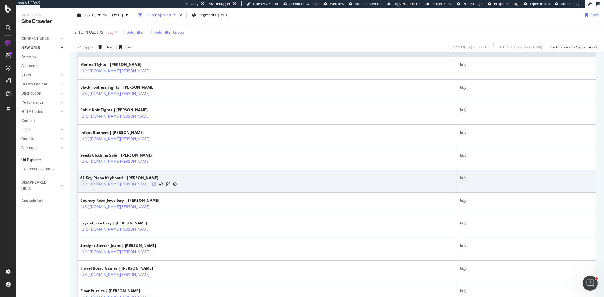
click at [156, 185] on icon at bounding box center [154, 184] width 4 height 4
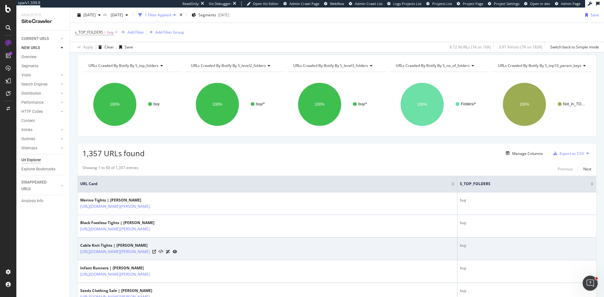
scroll to position [0, 0]
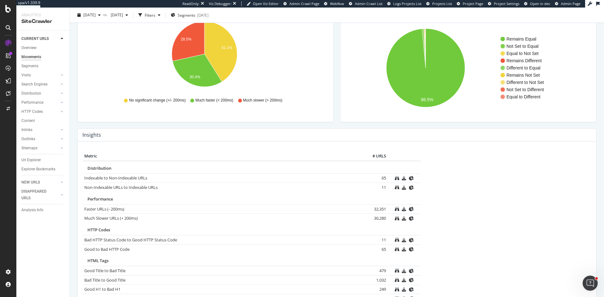
scroll to position [251, 0]
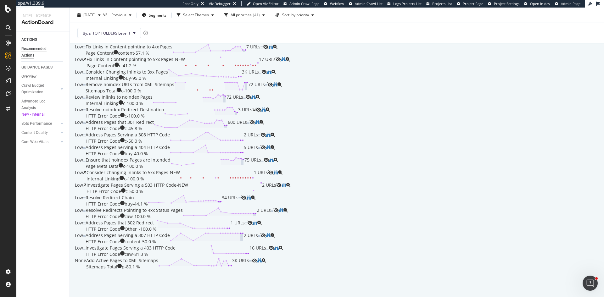
scroll to position [1032, 0]
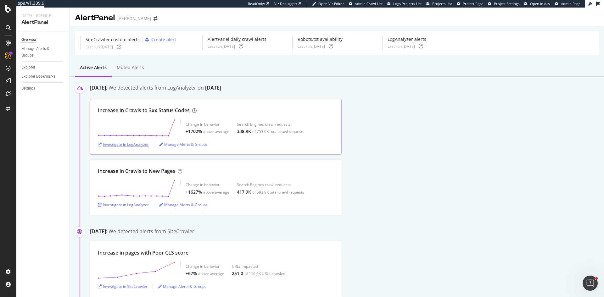
click at [124, 145] on div "Investigate in LogAnalyzer" at bounding box center [123, 144] width 51 height 5
click at [135, 205] on div "Investigate in LogAnalyzer" at bounding box center [123, 204] width 51 height 5
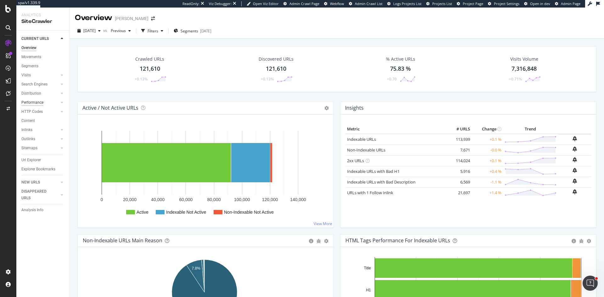
click at [36, 102] on div "Performance" at bounding box center [32, 102] width 22 height 7
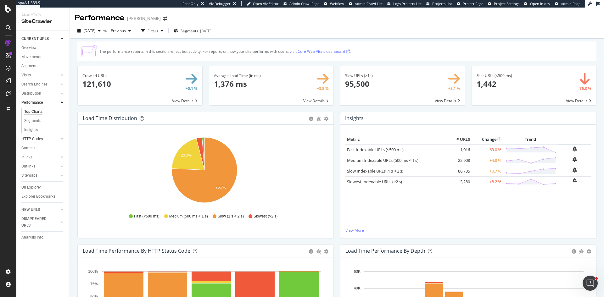
click at [32, 136] on div "HTTP Codes" at bounding box center [31, 139] width 21 height 7
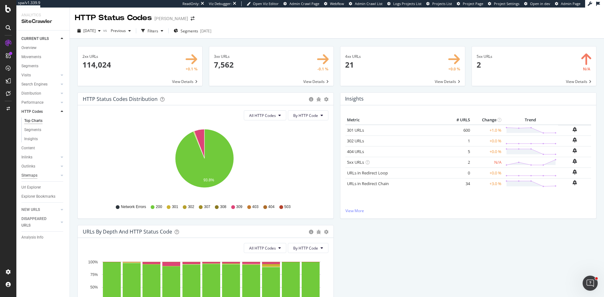
click at [34, 175] on div "Sitemaps" at bounding box center [29, 175] width 16 height 7
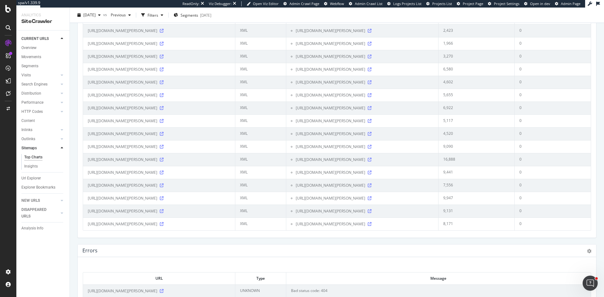
scroll to position [1828, 0]
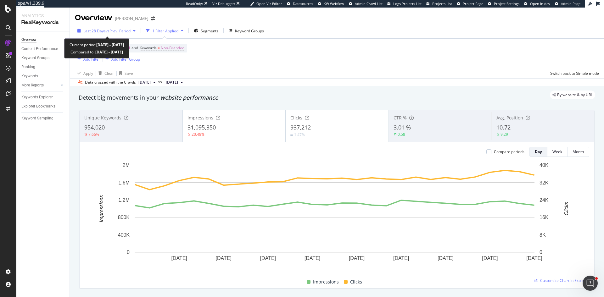
click at [117, 34] on div "Last 28 Days vs Prev. Period" at bounding box center [106, 30] width 63 height 9
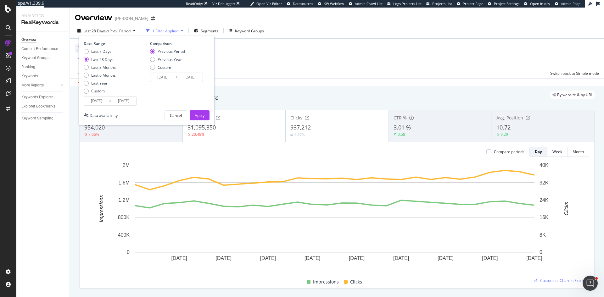
drag, startPoint x: 100, startPoint y: 67, endPoint x: 119, endPoint y: 65, distance: 18.6
click at [101, 67] on div "Last 3 Months" at bounding box center [103, 67] width 25 height 5
type input "[DATE]"
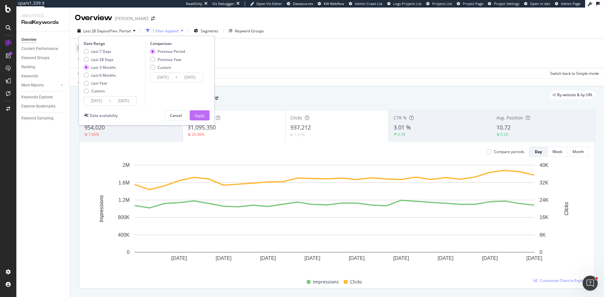
click at [201, 113] on div "Apply" at bounding box center [200, 115] width 10 height 5
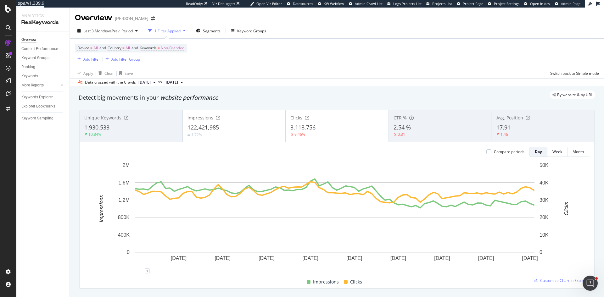
click at [514, 131] on div "17.91" at bounding box center [542, 128] width 93 height 8
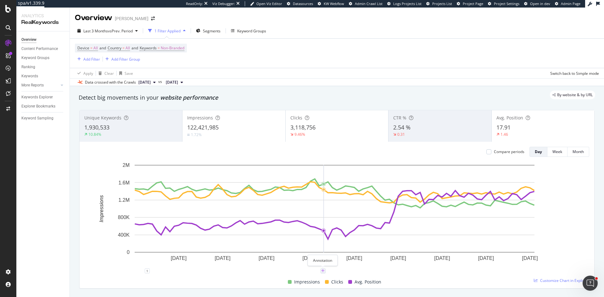
click at [323, 270] on icon "plus" at bounding box center [322, 271] width 3 height 4
click at [329, 213] on input "[DATE]" at bounding box center [315, 213] width 40 height 12
click at [314, 235] on textarea at bounding box center [323, 233] width 56 height 19
paste textarea "Google August 2025 spam update"
type textarea "Google August 2025 spam update rollout started"
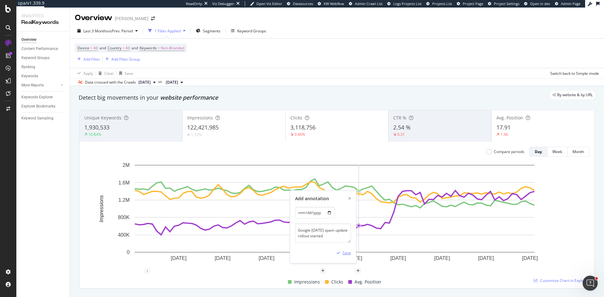
click at [345, 254] on div "Save" at bounding box center [346, 252] width 8 height 5
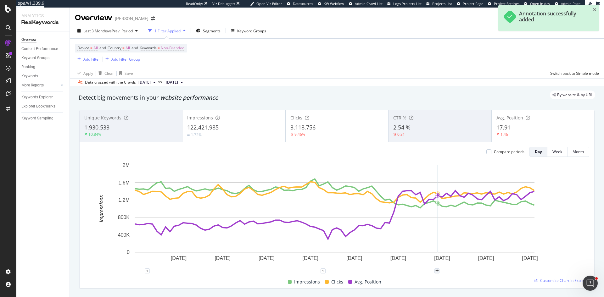
click at [439, 270] on div "plus" at bounding box center [436, 270] width 5 height 5
click at [444, 213] on input "2025-09-21" at bounding box center [429, 213] width 40 height 12
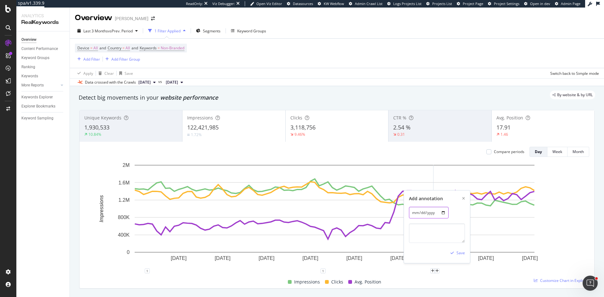
type input "2025-09-22"
click at [422, 235] on textarea at bounding box center [437, 233] width 56 height 19
paste textarea "Google August 2025 spam update rollout started"
type textarea "Google August 2025 spam update rollout finished"
click at [461, 250] on div "Save" at bounding box center [456, 252] width 17 height 9
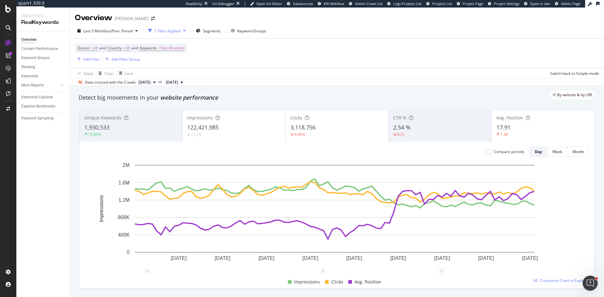
click at [120, 124] on div "1,930,533" at bounding box center [130, 128] width 93 height 8
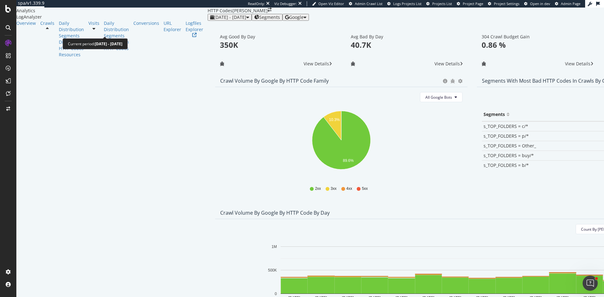
click at [207, 21] on div "2025 Sep. 18th - Oct. 2nd Segments Google" at bounding box center [471, 17] width 528 height 7
click at [214, 20] on span "2025 Sep. 18th - Oct. 2nd" at bounding box center [230, 17] width 32 height 6
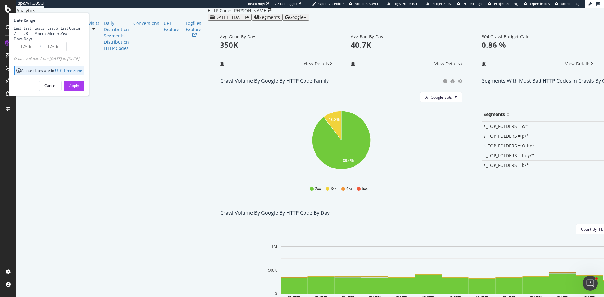
click at [34, 41] on div "Last 28 Days" at bounding box center [29, 33] width 11 height 16
type input "2025/09/17"
type input "2025/10/14"
click at [79, 88] on div "Apply" at bounding box center [74, 85] width 10 height 5
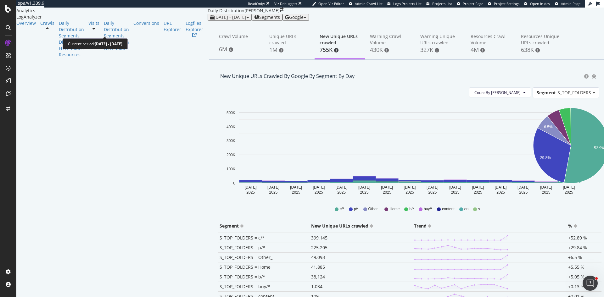
click at [214, 20] on span "[DATE] - [DATE]" at bounding box center [230, 17] width 32 height 6
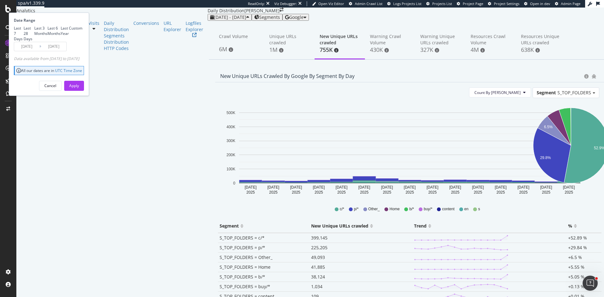
click at [34, 41] on div "Last 28 Days" at bounding box center [29, 33] width 11 height 16
type input "[DATE]"
click at [89, 96] on div "Date Range Last 7 Days Last 28 Days Last 3 Months Last 6 Months Last Year Custo…" at bounding box center [49, 54] width 80 height 83
click at [79, 88] on div "Apply" at bounding box center [74, 85] width 10 height 5
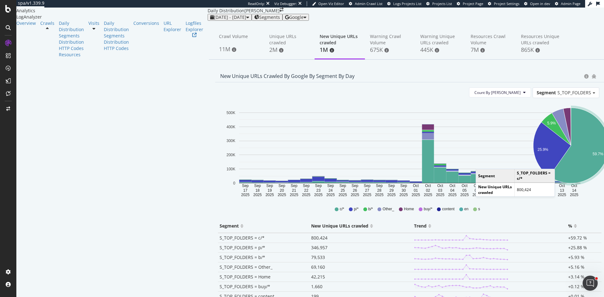
click at [549, 180] on icon "A chart." at bounding box center [578, 145] width 59 height 75
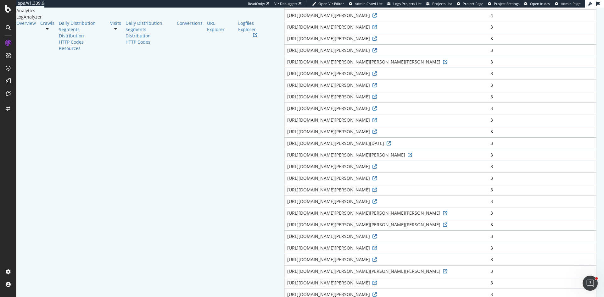
scroll to position [251, 0]
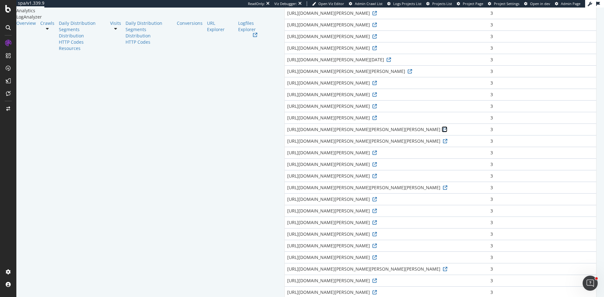
click at [441, 132] on link at bounding box center [444, 129] width 6 height 6
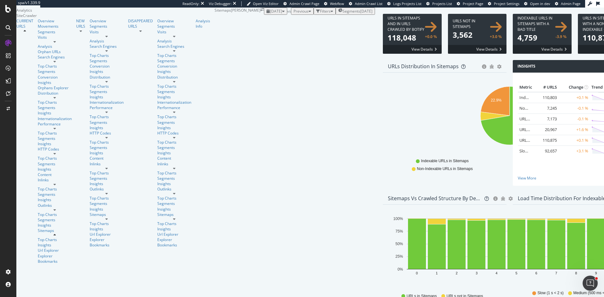
scroll to position [1828, 0]
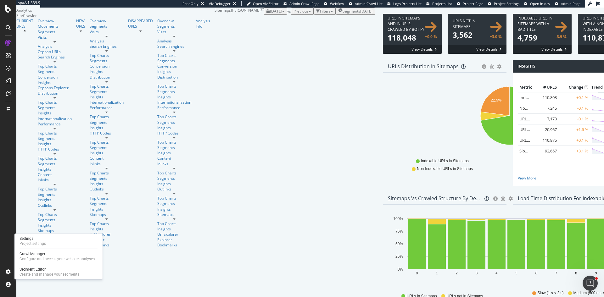
click at [47, 239] on div "Settings Project settings" at bounding box center [58, 240] width 83 height 11
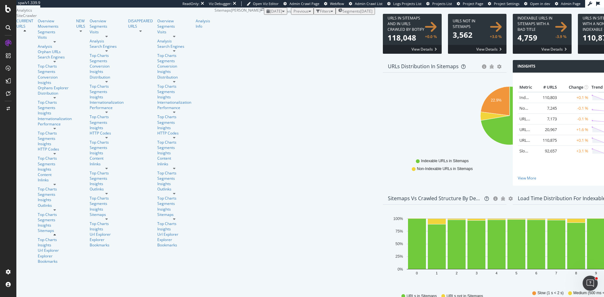
click at [270, 14] on span "2025 Oct. 13th" at bounding box center [276, 10] width 12 height 5
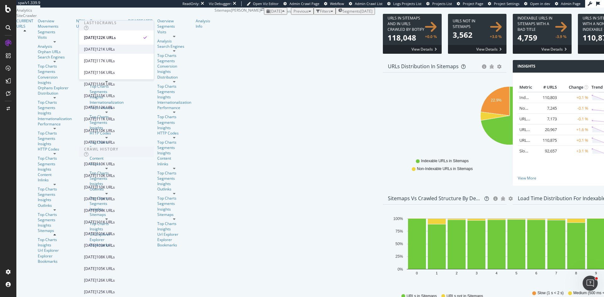
click at [115, 51] on div "121K URLs" at bounding box center [105, 50] width 19 height 6
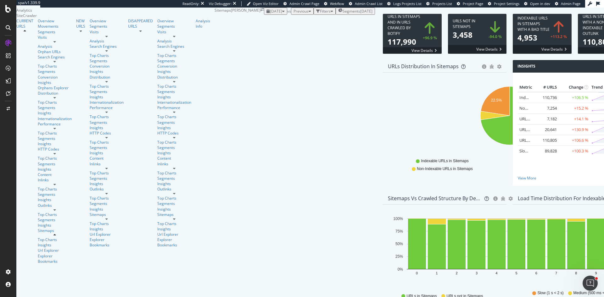
scroll to position [1854, 0]
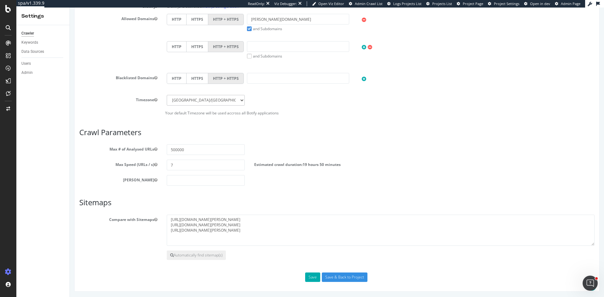
scroll to position [225, 0]
click at [213, 221] on textarea "[URL][DOMAIN_NAME][PERSON_NAME] [URL][DOMAIN_NAME][PERSON_NAME] [URL][DOMAIN_NA…" at bounding box center [381, 229] width 428 height 31
click at [208, 229] on textarea "[URL][DOMAIN_NAME][PERSON_NAME] [URL][DOMAIN_NAME][PERSON_NAME] [URL][DOMAIN_NA…" at bounding box center [381, 229] width 428 height 31
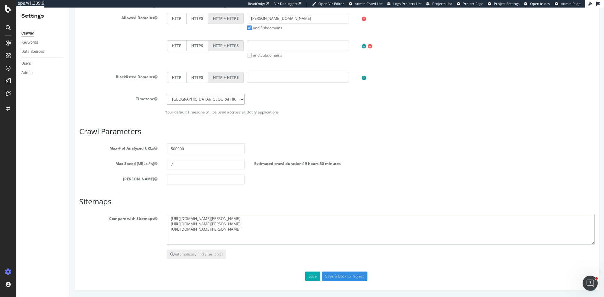
click at [208, 229] on textarea "[URL][DOMAIN_NAME][PERSON_NAME] [URL][DOMAIN_NAME][PERSON_NAME] [URL][DOMAIN_NA…" at bounding box center [381, 229] width 428 height 31
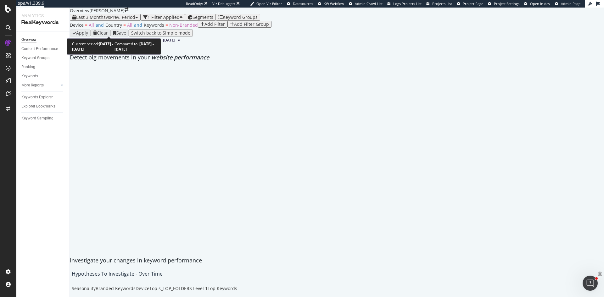
click at [109, 20] on span "vs Prev. Period" at bounding box center [121, 17] width 30 height 6
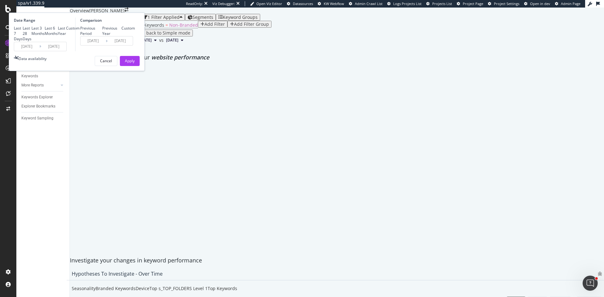
click at [39, 51] on input "[DATE]" at bounding box center [26, 46] width 25 height 9
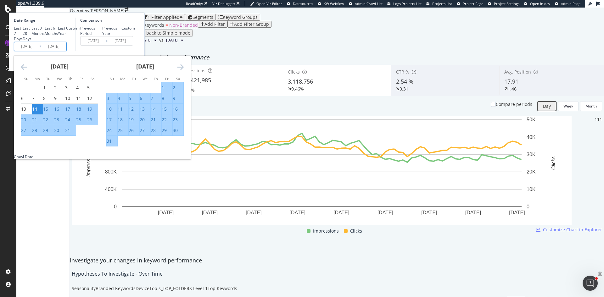
click at [184, 71] on icon "Move forward to switch to the next month." at bounding box center [180, 67] width 7 height 8
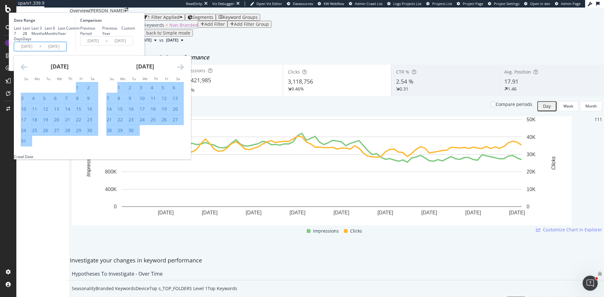
click at [184, 71] on icon "Move forward to switch to the next month." at bounding box center [180, 67] width 7 height 8
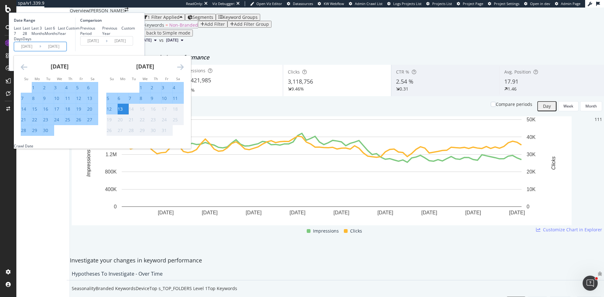
click at [70, 102] on div "11" at bounding box center [67, 98] width 5 height 6
type input "[DATE]"
click at [123, 112] on div "13" at bounding box center [120, 109] width 5 height 6
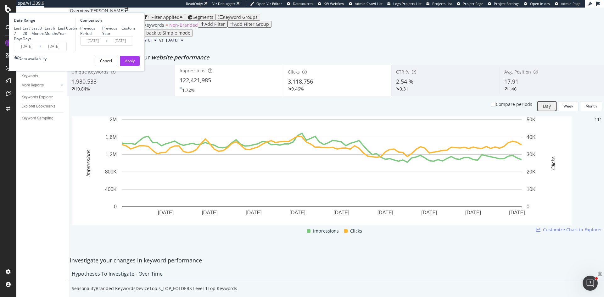
click at [122, 36] on div "Previous Year" at bounding box center [111, 30] width 19 height 11
type input "[DATE]"
click at [102, 36] on div "Previous Period" at bounding box center [91, 30] width 22 height 11
type input "[DATE]"
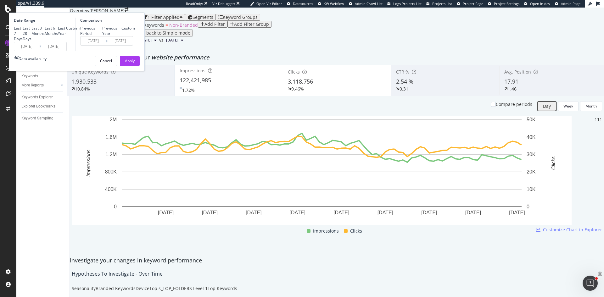
type input "[DATE]"
click at [140, 66] on button "Apply" at bounding box center [130, 61] width 20 height 10
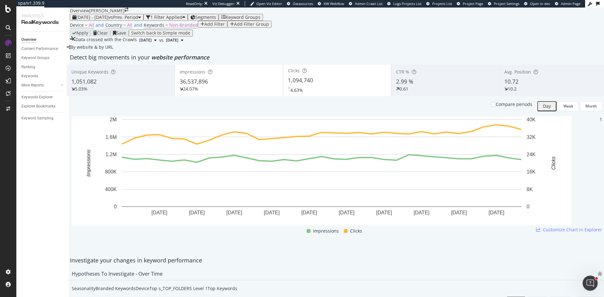
click at [115, 86] on div "1,051,082" at bounding box center [120, 82] width 98 height 8
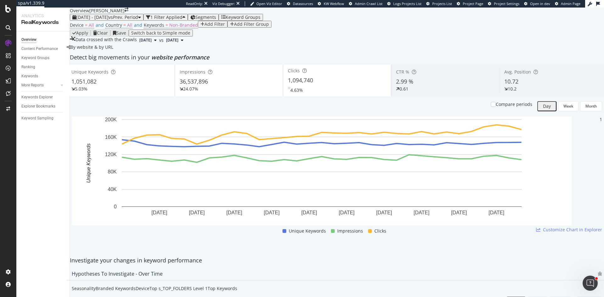
click at [514, 92] on div "10.2" at bounding box center [553, 89] width 98 height 6
